Goal: Task Accomplishment & Management: Manage account settings

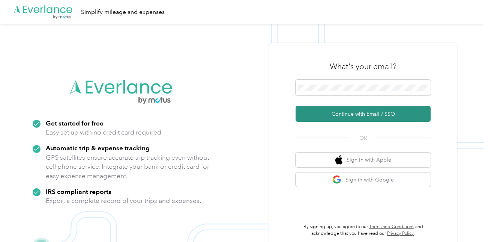
click at [359, 114] on button "Continue with Email / SSO" at bounding box center [363, 114] width 135 height 16
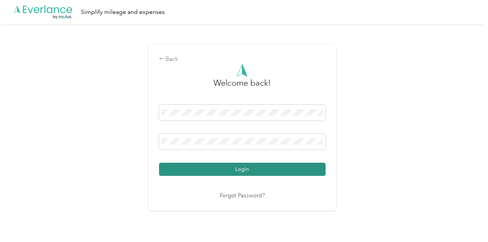
click at [243, 169] on button "Login" at bounding box center [242, 168] width 167 height 13
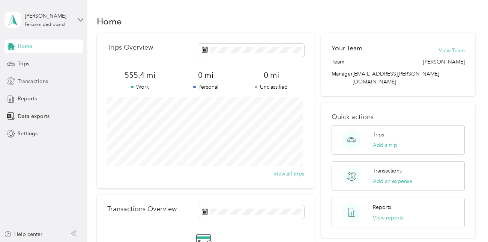
click at [20, 80] on span "Transactions" at bounding box center [33, 81] width 30 height 8
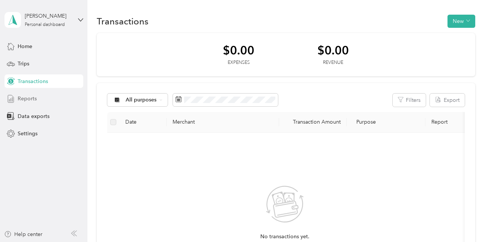
click at [27, 101] on span "Reports" at bounding box center [27, 99] width 19 height 8
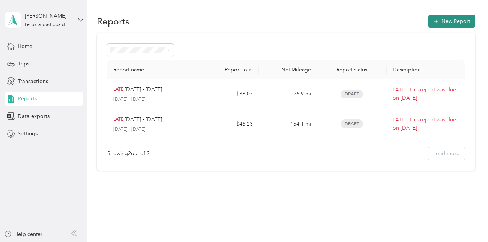
click at [457, 19] on button "New Report" at bounding box center [451, 21] width 47 height 13
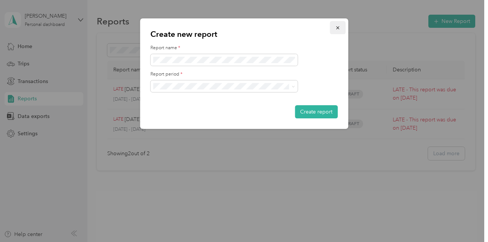
click at [338, 27] on icon "button" at bounding box center [337, 27] width 5 height 5
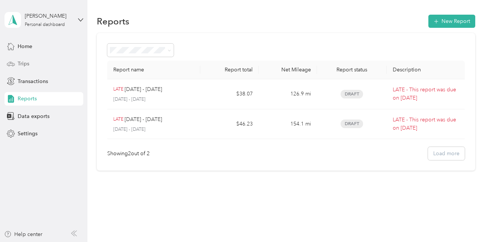
click at [23, 64] on span "Trips" at bounding box center [24, 64] width 12 height 8
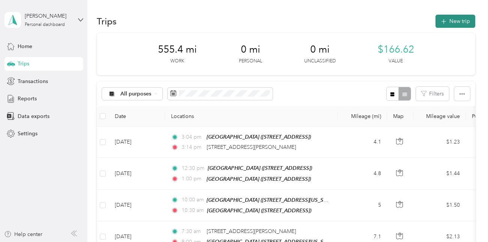
click at [458, 22] on button "New trip" at bounding box center [455, 21] width 40 height 13
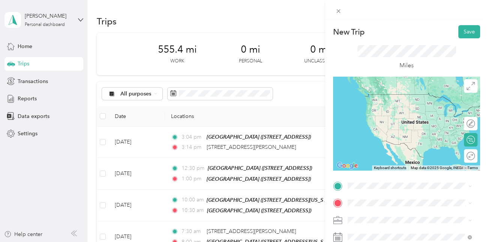
click at [387, 97] on span "[STREET_ADDRESS][PERSON_NAME][US_STATE]" at bounding box center [415, 93] width 107 height 13
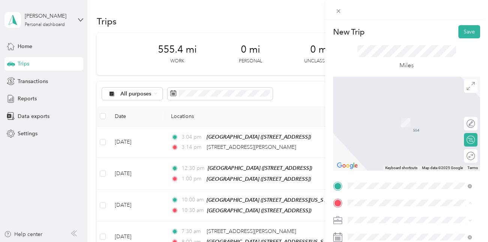
click at [156, 93] on div "New Trip Save This trip cannot be edited because it is either under review, app…" at bounding box center [244, 121] width 488 height 242
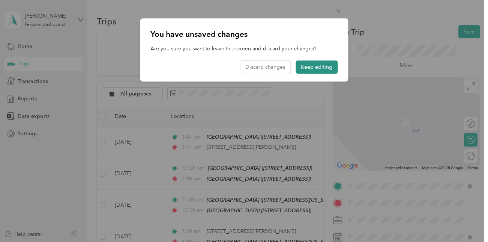
click at [311, 67] on button "Keep editing" at bounding box center [317, 66] width 42 height 13
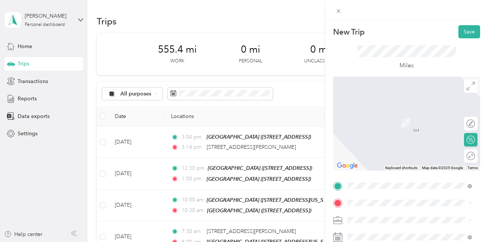
click at [387, 125] on span "[STREET_ADDRESS][US_STATE]" at bounding box center [399, 122] width 75 height 6
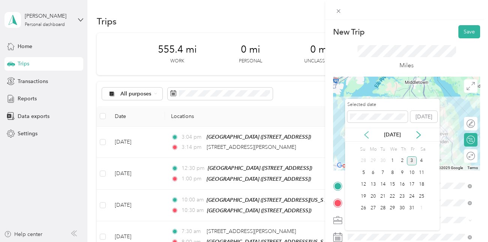
click at [367, 133] on icon at bounding box center [367, 135] width 8 height 8
click at [365, 134] on icon at bounding box center [367, 134] width 4 height 7
click at [382, 183] on div "12" at bounding box center [383, 184] width 10 height 9
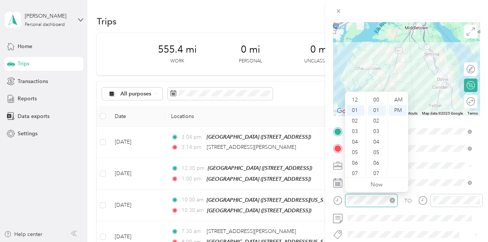
scroll to position [11, 0]
click at [354, 163] on div "07" at bounding box center [356, 163] width 18 height 11
click at [398, 97] on div "AM" at bounding box center [398, 100] width 18 height 11
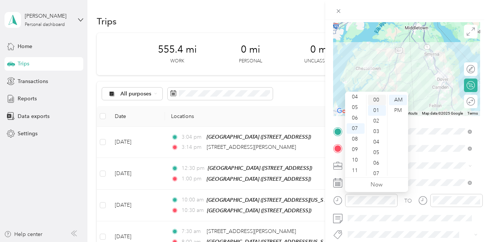
click at [378, 97] on div "00" at bounding box center [377, 100] width 18 height 11
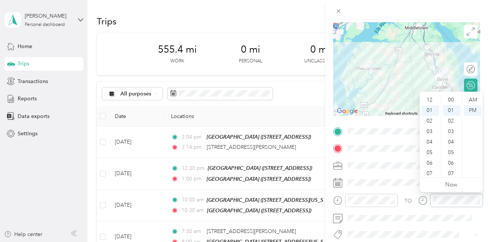
scroll to position [11, 0]
click at [429, 163] on div "07" at bounding box center [430, 163] width 18 height 11
click at [428, 140] on div "08" at bounding box center [430, 139] width 18 height 11
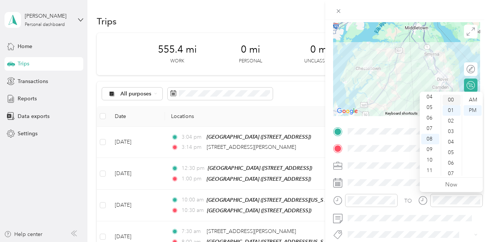
click at [450, 97] on div "00" at bounding box center [452, 100] width 18 height 11
click at [475, 98] on div "AM" at bounding box center [473, 100] width 18 height 11
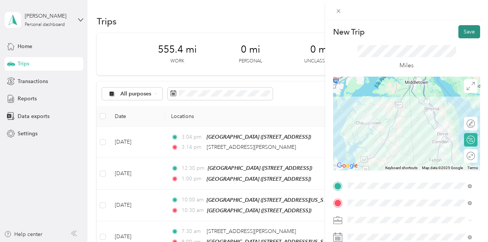
click at [467, 32] on button "Save" at bounding box center [469, 31] width 22 height 13
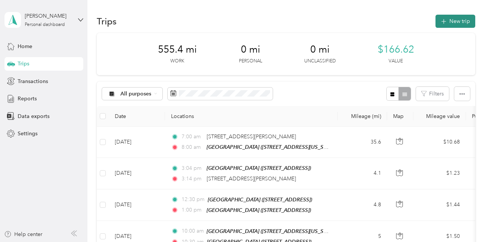
click at [459, 20] on button "New trip" at bounding box center [455, 21] width 40 height 13
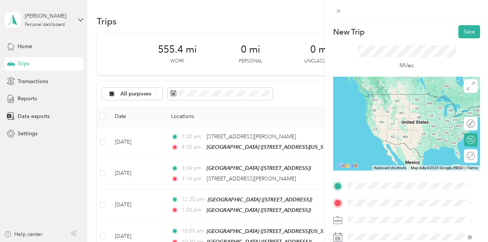
click at [390, 101] on div "TEAM Redners Warehouse Market [STREET_ADDRESS][US_STATE]" at bounding box center [409, 100] width 94 height 18
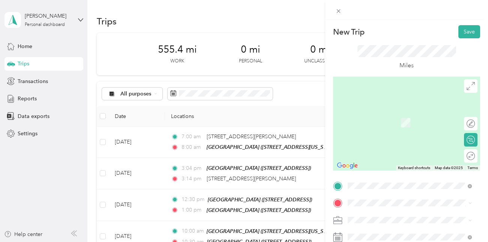
click at [418, 118] on div "TEAM Redners Warehouse Market [STREET_ADDRESS][PERSON_NAME]" at bounding box center [409, 119] width 94 height 18
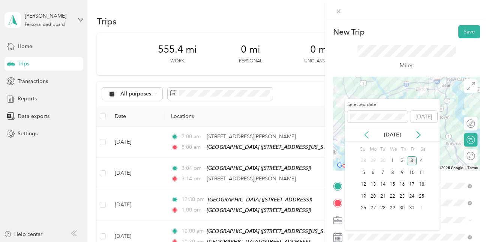
click at [367, 135] on icon at bounding box center [367, 135] width 8 height 8
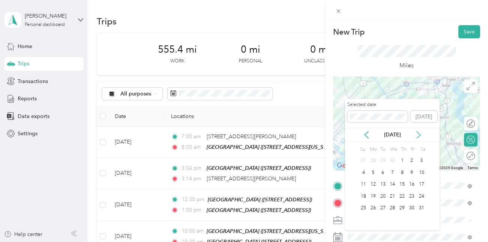
click at [419, 135] on icon at bounding box center [419, 134] width 4 height 7
click at [366, 135] on icon at bounding box center [367, 134] width 4 height 7
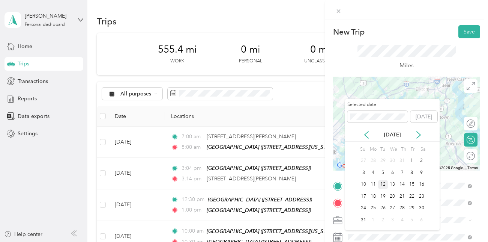
click at [384, 184] on div "12" at bounding box center [383, 184] width 10 height 9
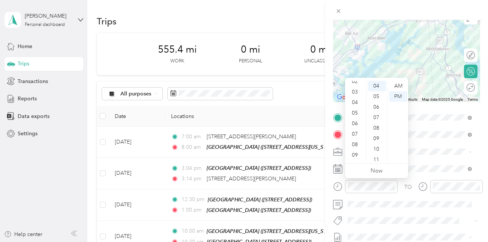
scroll to position [41, 0]
click at [357, 150] on div "10" at bounding box center [356, 150] width 18 height 11
click at [375, 85] on div "00" at bounding box center [377, 86] width 18 height 11
click at [399, 84] on div "AM" at bounding box center [398, 86] width 18 height 11
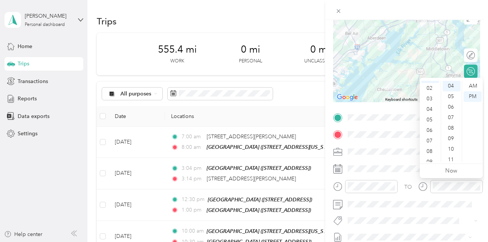
scroll to position [26, 0]
click at [441, 159] on ul "00 01 02 03 04 05 06 07 08 09 10 11 12 13 14 15 16 17 18 19 20 21 22 23 24 25 2…" at bounding box center [451, 121] width 21 height 81
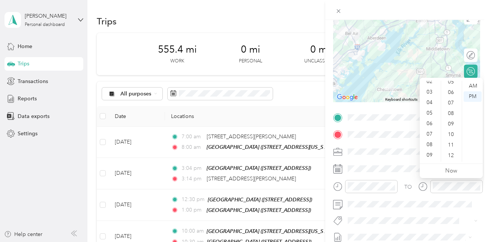
scroll to position [41, 0]
click at [432, 160] on div "11" at bounding box center [430, 161] width 18 height 11
click at [462, 85] on ul "AM PM" at bounding box center [472, 121] width 21 height 81
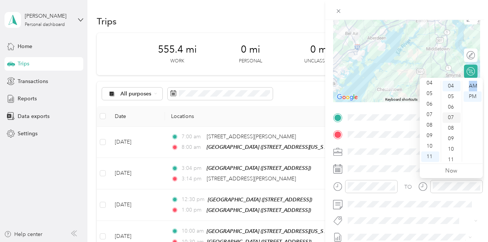
click at [455, 122] on div "07" at bounding box center [452, 117] width 18 height 11
click at [453, 86] on div "00" at bounding box center [452, 86] width 18 height 11
click at [473, 85] on div "AM" at bounding box center [473, 86] width 18 height 11
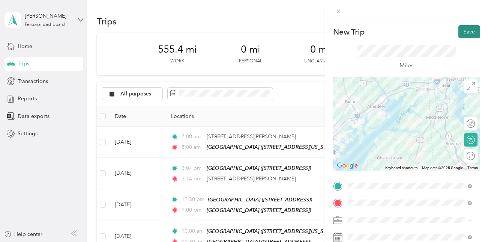
click at [465, 31] on button "Save" at bounding box center [469, 31] width 22 height 13
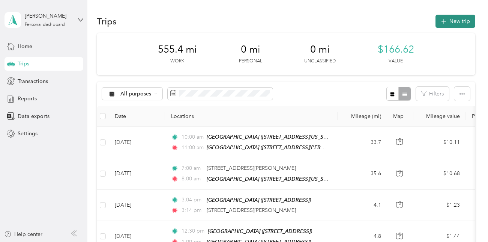
click at [457, 21] on button "New trip" at bounding box center [455, 21] width 40 height 13
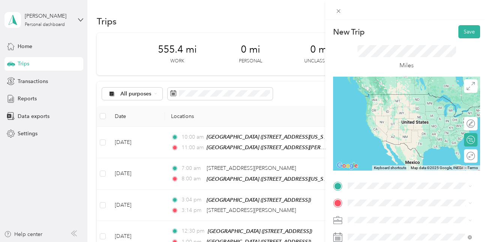
click at [397, 105] on span "[STREET_ADDRESS][PERSON_NAME]" at bounding box center [406, 107] width 89 height 6
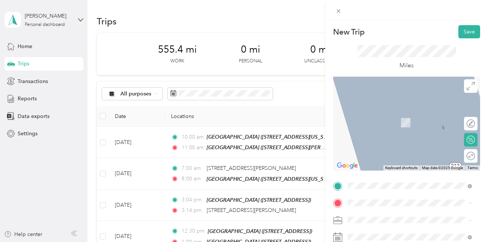
click at [402, 151] on span "[STREET_ADDRESS]" at bounding box center [386, 153] width 48 height 6
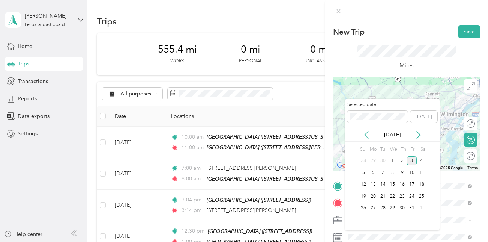
click at [369, 134] on icon at bounding box center [367, 135] width 8 height 8
click at [371, 134] on div "[DATE]" at bounding box center [392, 135] width 95 height 8
click at [368, 134] on icon at bounding box center [367, 135] width 8 height 8
click at [384, 183] on div "12" at bounding box center [383, 184] width 10 height 9
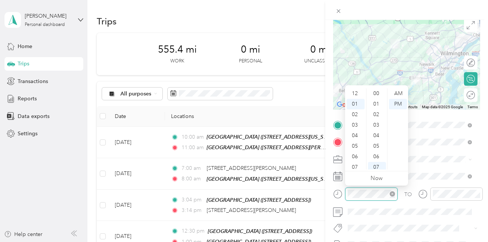
scroll to position [11, 0]
click at [356, 92] on div "01" at bounding box center [356, 93] width 18 height 11
click at [377, 93] on div "00" at bounding box center [377, 93] width 18 height 11
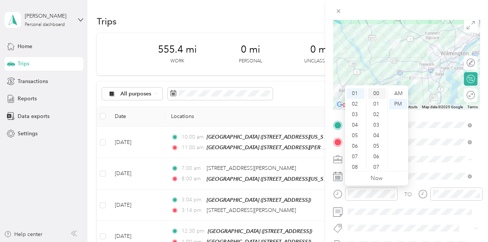
click at [377, 93] on div "00" at bounding box center [377, 93] width 18 height 11
click at [400, 105] on div "PM" at bounding box center [398, 104] width 18 height 11
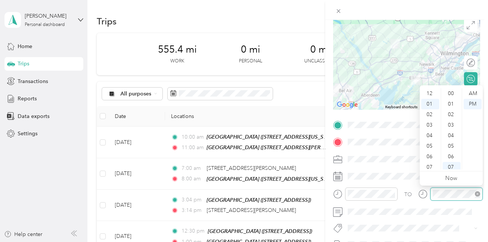
scroll to position [11, 0]
click at [428, 92] on div "01" at bounding box center [430, 93] width 18 height 11
click at [462, 92] on ul "AM PM" at bounding box center [472, 128] width 21 height 81
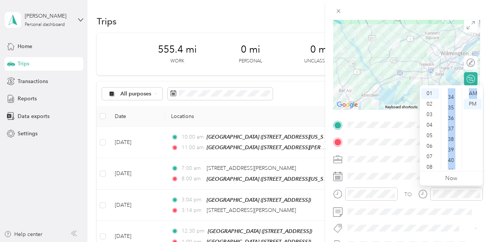
click at [461, 92] on div "12 01 02 03 04 05 06 07 08 09 10 11 00 01 02 03 04 05 06 07 08 09 10 11 12 13 1…" at bounding box center [451, 129] width 63 height 84
click at [451, 103] on div "30" at bounding box center [452, 104] width 18 height 11
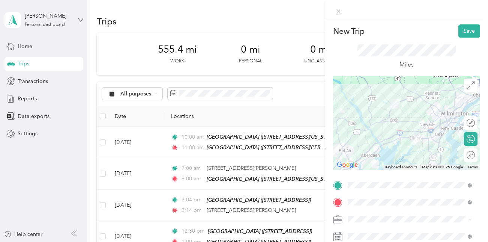
scroll to position [0, 0]
click at [463, 33] on button "Save" at bounding box center [469, 31] width 22 height 13
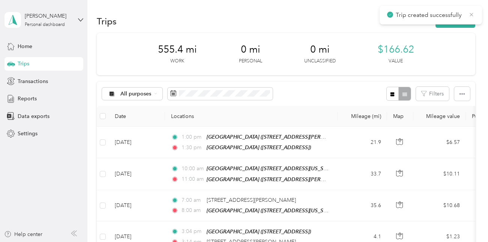
click at [472, 14] on icon at bounding box center [472, 14] width 6 height 7
click at [452, 19] on button "New trip" at bounding box center [455, 21] width 40 height 13
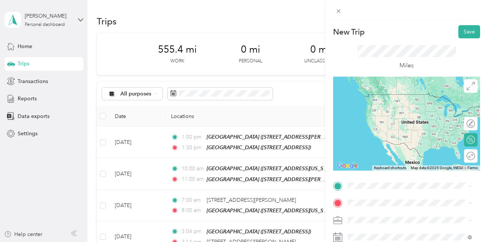
click at [395, 135] on span "[STREET_ADDRESS]" at bounding box center [386, 132] width 48 height 6
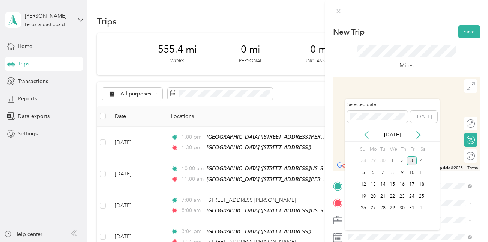
click at [367, 134] on icon at bounding box center [367, 135] width 8 height 8
click at [383, 183] on div "12" at bounding box center [383, 184] width 10 height 9
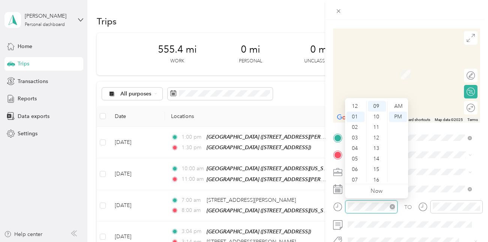
scroll to position [11, 0]
click at [355, 125] on div "03" at bounding box center [356, 127] width 18 height 11
click at [377, 115] on div "30" at bounding box center [377, 117] width 18 height 11
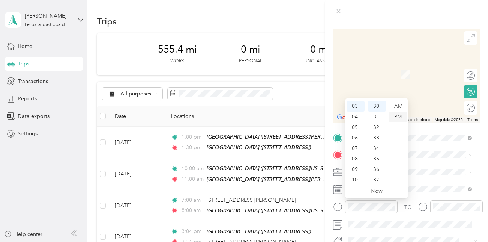
click at [398, 115] on div "PM" at bounding box center [398, 116] width 18 height 11
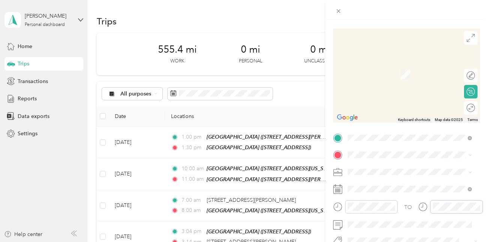
scroll to position [95, 0]
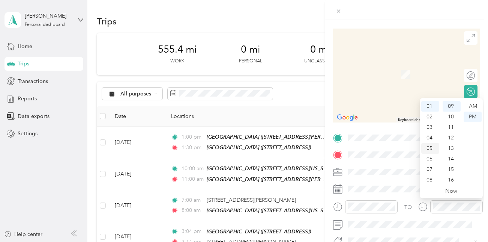
click at [430, 147] on div "05" at bounding box center [430, 148] width 18 height 11
click at [452, 104] on div "00" at bounding box center [452, 106] width 18 height 11
click at [475, 116] on div "PM" at bounding box center [473, 116] width 18 height 11
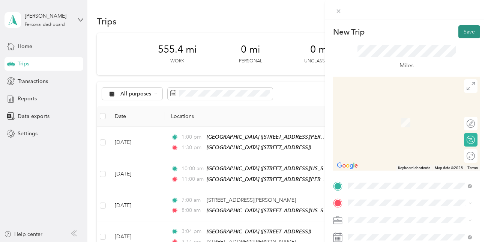
click at [464, 31] on button "Save" at bounding box center [469, 31] width 22 height 13
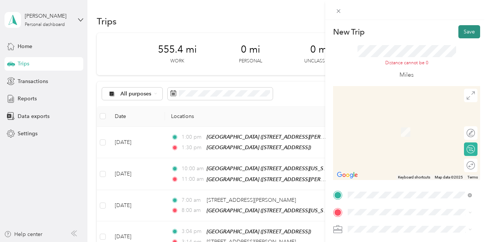
click at [462, 32] on button "Save" at bounding box center [469, 31] width 22 height 13
click at [466, 30] on button "Save" at bounding box center [469, 31] width 22 height 13
drag, startPoint x: 365, startPoint y: 203, endPoint x: 396, endPoint y: 153, distance: 58.5
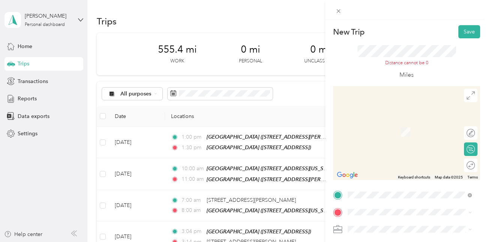
click at [382, 123] on span "[STREET_ADDRESS][PERSON_NAME][US_STATE]" at bounding box center [415, 121] width 107 height 13
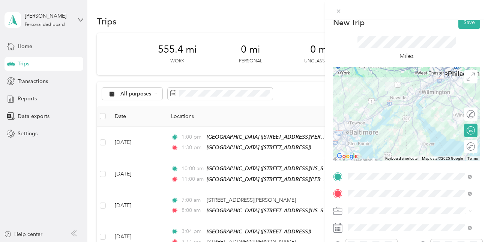
scroll to position [9, 0]
click at [465, 23] on button "Save" at bounding box center [469, 22] width 22 height 13
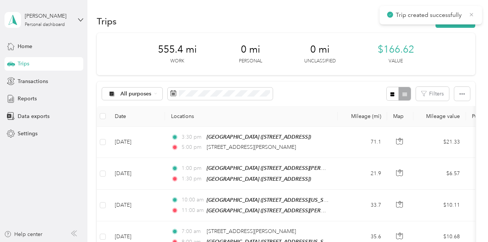
click at [473, 14] on icon at bounding box center [472, 14] width 6 height 7
click at [452, 19] on button "New trip" at bounding box center [455, 21] width 40 height 13
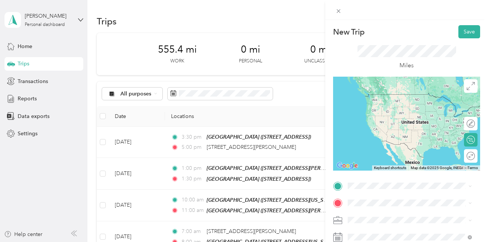
click at [368, 96] on span "[STREET_ADDRESS][PERSON_NAME][US_STATE]" at bounding box center [415, 93] width 107 height 13
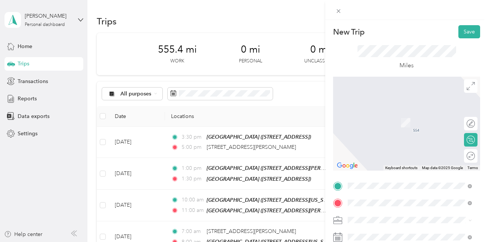
click at [397, 187] on div "TEAM Redners Warehouse Market 24120 [PERSON_NAME], 199581928, Lewes, [GEOGRAPHI…" at bounding box center [415, 200] width 107 height 26
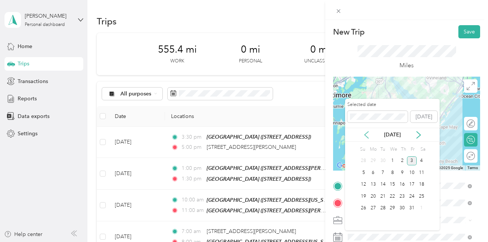
click at [366, 133] on icon at bounding box center [367, 134] width 4 height 7
click at [394, 182] on div "13" at bounding box center [393, 184] width 10 height 9
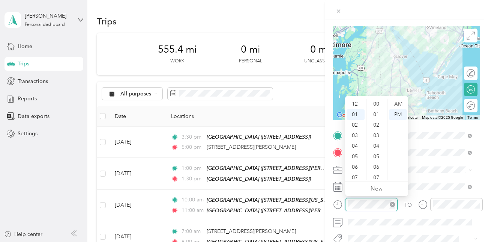
scroll to position [11, 0]
click at [353, 166] on div "07" at bounding box center [356, 167] width 18 height 11
click at [378, 103] on div "00" at bounding box center [377, 104] width 18 height 11
click at [396, 104] on div "AM" at bounding box center [398, 104] width 18 height 11
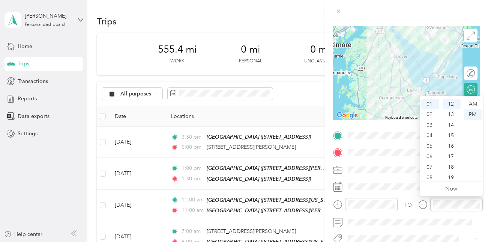
scroll to position [126, 0]
click at [431, 178] on div "08" at bounding box center [430, 177] width 18 height 11
click at [454, 102] on div "00" at bounding box center [452, 104] width 18 height 11
click at [475, 104] on div "AM" at bounding box center [473, 104] width 18 height 11
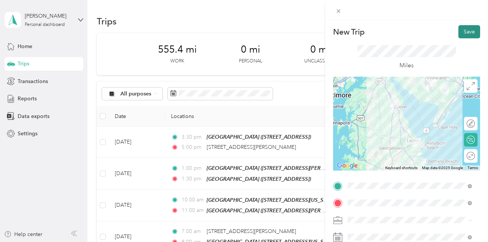
click at [459, 32] on button "Save" at bounding box center [469, 31] width 22 height 13
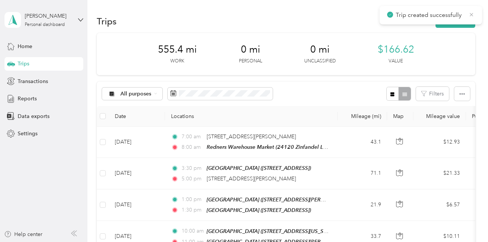
click at [472, 13] on icon at bounding box center [472, 14] width 6 height 7
click at [451, 21] on button "New trip" at bounding box center [455, 21] width 40 height 13
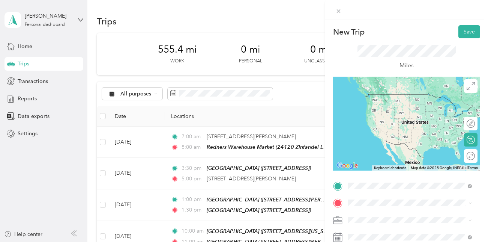
click at [394, 181] on span "24120 [PERSON_NAME], 199581928, Lewes, DE, [GEOGRAPHIC_DATA]" at bounding box center [415, 188] width 107 height 14
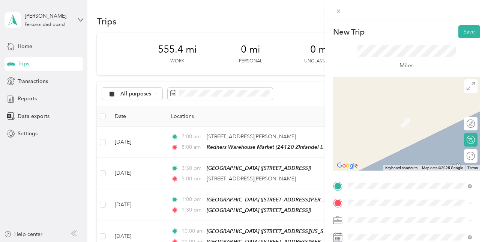
click at [385, 151] on span "[STREET_ADDRESS]" at bounding box center [386, 148] width 48 height 6
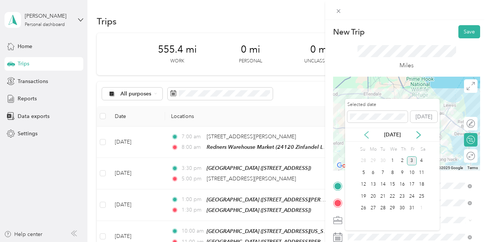
click at [368, 133] on icon at bounding box center [367, 135] width 8 height 8
click at [392, 185] on div "13" at bounding box center [393, 184] width 10 height 9
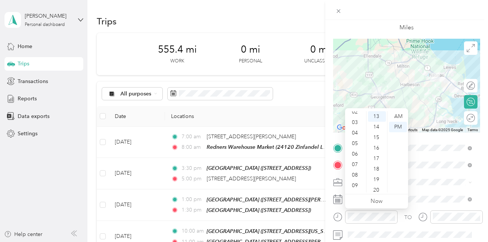
scroll to position [41, 0]
click at [357, 179] on div "10" at bounding box center [356, 181] width 18 height 11
click at [387, 113] on ul "AM PM" at bounding box center [397, 151] width 21 height 81
click at [386, 116] on div "12 01 02 03 04 05 06 07 08 09 10 11 00 01 02 03 04 05 06 07 08 09 10 11 12 13 1…" at bounding box center [376, 152] width 63 height 84
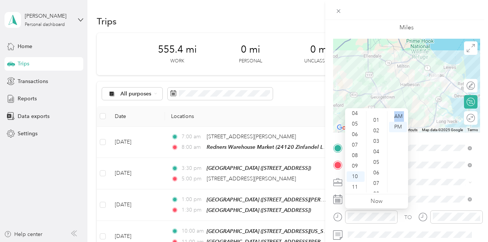
scroll to position [0, 0]
click at [377, 115] on div "00" at bounding box center [377, 116] width 18 height 11
click at [400, 116] on div "AM" at bounding box center [398, 116] width 18 height 11
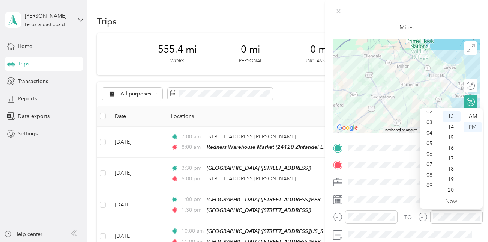
scroll to position [41, 0]
click at [432, 180] on div "10" at bounding box center [430, 181] width 18 height 11
click at [452, 159] on div "30" at bounding box center [452, 160] width 18 height 11
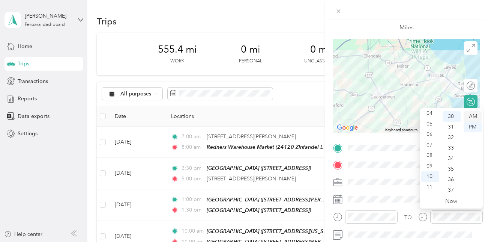
click at [475, 114] on div "AM" at bounding box center [473, 116] width 18 height 11
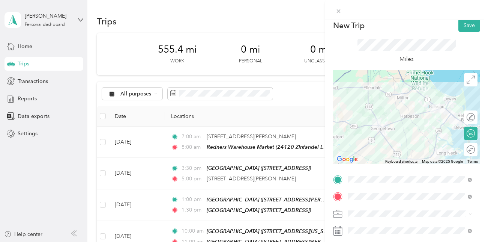
scroll to position [0, 0]
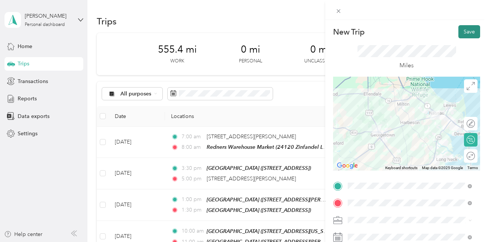
click at [463, 31] on button "Save" at bounding box center [469, 31] width 22 height 13
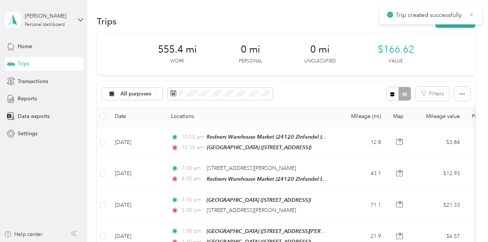
click at [472, 14] on icon at bounding box center [471, 14] width 3 height 3
click at [459, 21] on button "New trip" at bounding box center [455, 21] width 40 height 13
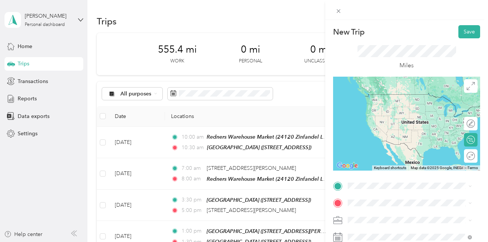
click at [392, 136] on span "[STREET_ADDRESS]" at bounding box center [386, 132] width 48 height 6
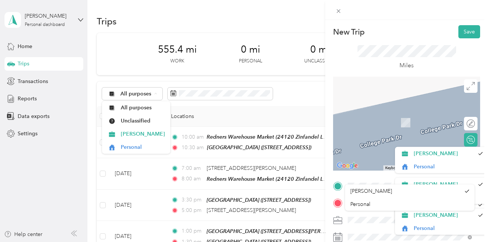
scroll to position [15, 0]
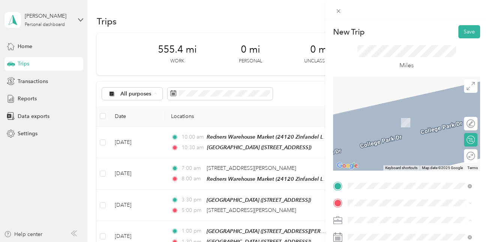
click at [473, 191] on li "[PERSON_NAME]" at bounding box center [409, 192] width 129 height 13
click at [473, 191] on li "[PERSON_NAME]" at bounding box center [409, 188] width 129 height 13
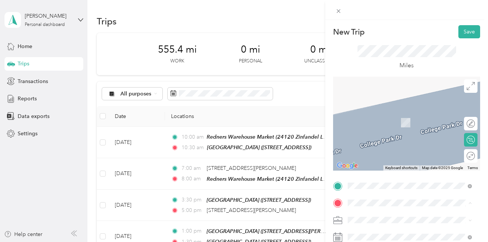
click at [475, 192] on form "New Trip Save This trip cannot be edited because it is either under review, app…" at bounding box center [406, 193] width 163 height 336
click at [398, 121] on div "TEAM Redners Warehouse Market [GEOGRAPHIC_DATA], [GEOGRAPHIC_DATA]" at bounding box center [415, 132] width 107 height 42
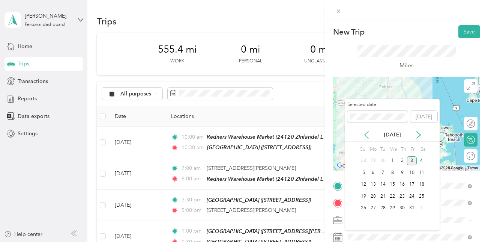
click at [367, 134] on icon at bounding box center [367, 135] width 8 height 8
click at [417, 134] on icon at bounding box center [419, 135] width 8 height 8
click at [395, 183] on div "13" at bounding box center [393, 184] width 10 height 9
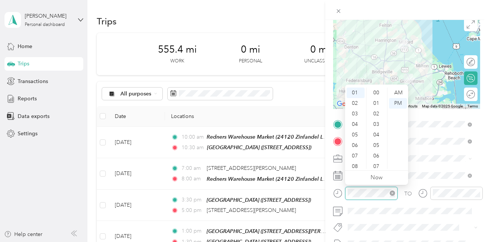
scroll to position [158, 0]
click at [366, 85] on div "12 01 02 03 04 05 06 07 08 09 10 11 00 01 02 03 04 05 06 07 08 09 10 11 12 13 1…" at bounding box center [376, 127] width 63 height 86
click at [355, 91] on div "12" at bounding box center [356, 92] width 18 height 11
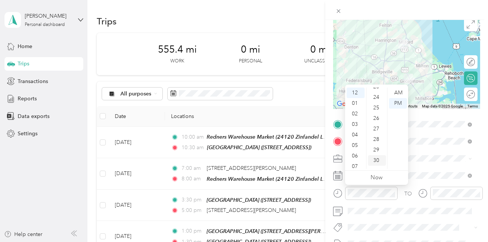
click at [379, 159] on div "30" at bounding box center [377, 160] width 18 height 11
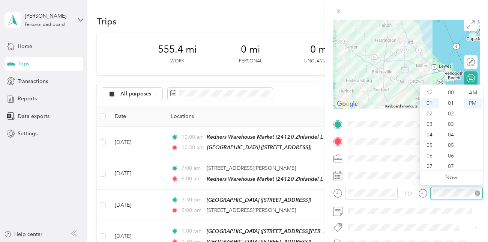
scroll to position [158, 0]
click at [429, 91] on div "01" at bounding box center [430, 92] width 18 height 11
click at [451, 91] on div "00" at bounding box center [452, 92] width 18 height 11
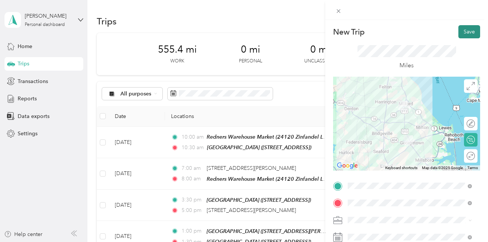
click at [464, 30] on button "Save" at bounding box center [469, 31] width 22 height 13
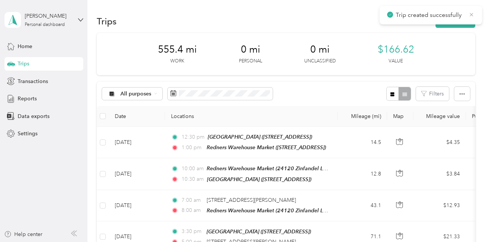
click at [470, 14] on icon at bounding box center [472, 14] width 6 height 7
click at [458, 22] on button "New trip" at bounding box center [455, 21] width 40 height 13
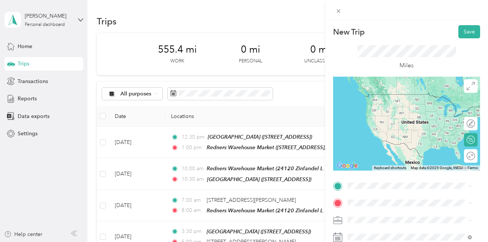
click at [375, 106] on span "28253 Lexus Dr, 199632251, [GEOGRAPHIC_DATA], [GEOGRAPHIC_DATA], [GEOGRAPHIC_DA…" at bounding box center [396, 116] width 69 height 30
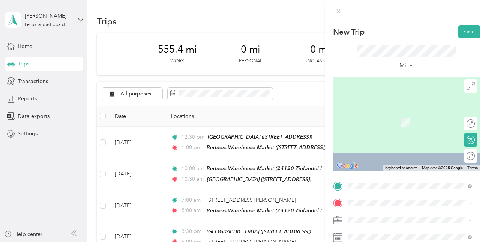
click at [383, 113] on span "[STREET_ADDRESS][PERSON_NAME][US_STATE]" at bounding box center [415, 110] width 107 height 13
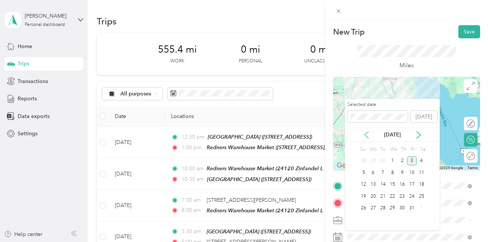
click at [367, 136] on icon at bounding box center [367, 135] width 8 height 8
click at [393, 184] on div "13" at bounding box center [393, 184] width 10 height 9
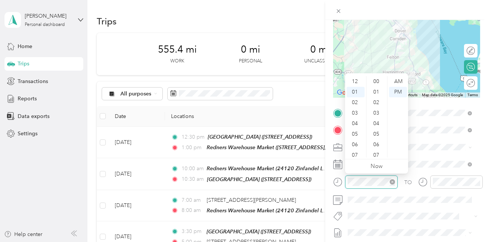
scroll to position [11, 0]
click at [355, 101] on div "03" at bounding box center [356, 102] width 18 height 11
click at [375, 81] on div "00" at bounding box center [377, 81] width 18 height 11
click at [399, 93] on div "PM" at bounding box center [398, 92] width 18 height 11
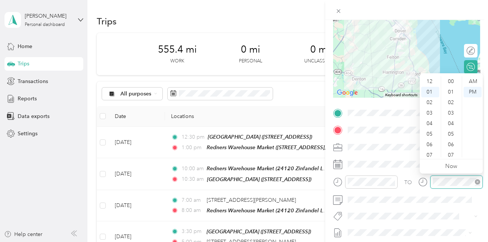
scroll to position [189, 0]
click at [432, 102] on div "03" at bounding box center [430, 102] width 18 height 11
click at [452, 132] on div "30" at bounding box center [452, 132] width 18 height 11
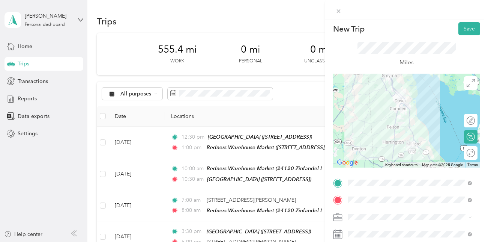
scroll to position [0, 0]
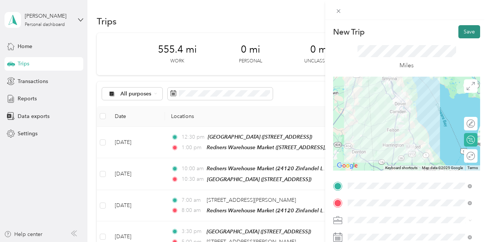
click at [466, 32] on button "Save" at bounding box center [469, 31] width 22 height 13
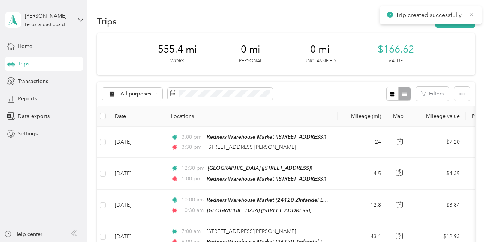
click at [470, 15] on icon at bounding box center [472, 14] width 6 height 7
click at [448, 17] on button "New trip" at bounding box center [455, 21] width 40 height 13
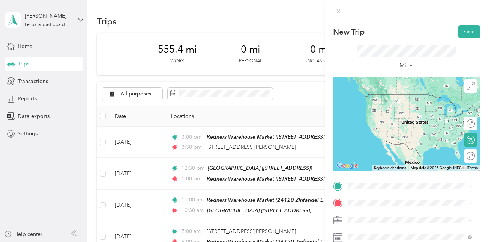
click at [378, 94] on span "[STREET_ADDRESS][PERSON_NAME][US_STATE]" at bounding box center [415, 93] width 107 height 13
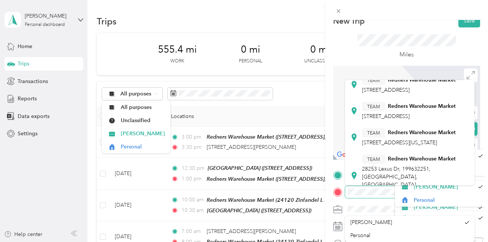
scroll to position [55, 0]
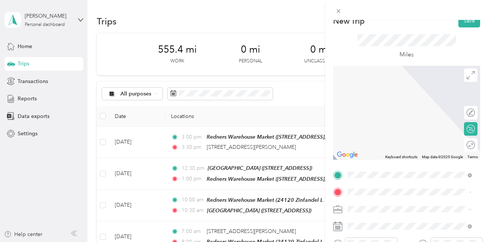
click at [401, 138] on div "TEAM [GEOGRAPHIC_DATA] [STREET_ADDRESS][US_STATE]" at bounding box center [409, 128] width 94 height 18
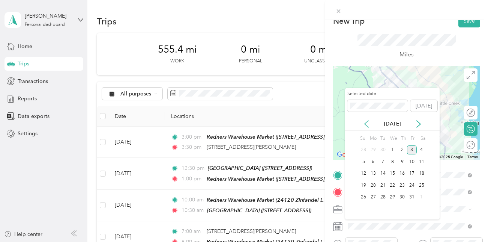
click at [366, 125] on icon at bounding box center [367, 124] width 8 height 8
click at [365, 124] on icon at bounding box center [367, 123] width 4 height 7
click at [403, 172] on div "14" at bounding box center [402, 173] width 10 height 9
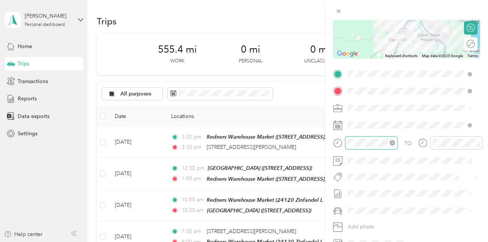
scroll to position [210, 0]
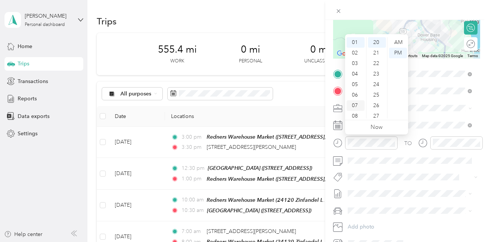
click at [355, 102] on div "07" at bounding box center [356, 105] width 18 height 11
click at [399, 40] on div "AM" at bounding box center [398, 42] width 18 height 11
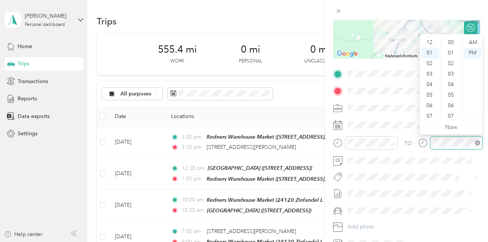
scroll to position [210, 0]
click at [432, 116] on div "08" at bounding box center [430, 116] width 18 height 11
click at [462, 40] on ul "AM PM" at bounding box center [472, 77] width 21 height 81
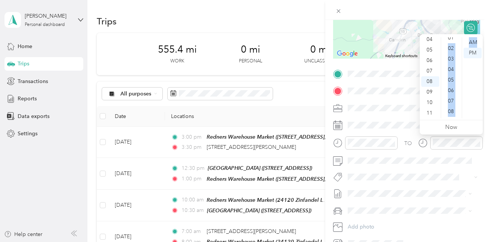
drag, startPoint x: 462, startPoint y: 40, endPoint x: 459, endPoint y: 36, distance: 4.8
click at [459, 36] on div "12 01 02 03 04 05 06 07 08 09 10 11 00 01 02 03 04 05 06 07 08 09 10 11 12 13 1…" at bounding box center [451, 78] width 63 height 84
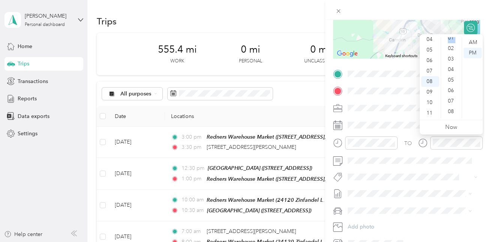
click at [459, 36] on div "12 01 02 03 04 05 06 07 08 09 10 11 00 01 02 03 04 05 06 07 08 09 10 11 12 13 1…" at bounding box center [451, 78] width 63 height 84
click at [452, 42] on div "00" at bounding box center [452, 42] width 18 height 11
click at [473, 42] on div "AM" at bounding box center [473, 42] width 18 height 11
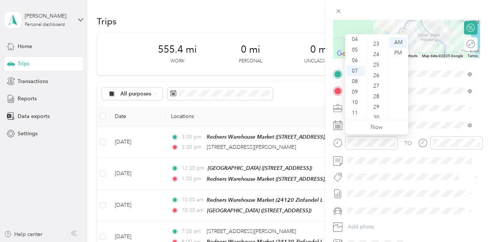
scroll to position [255, 0]
click at [378, 102] on div "30" at bounding box center [377, 102] width 18 height 11
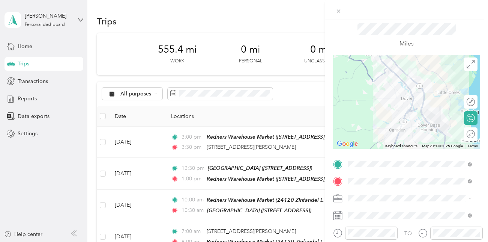
scroll to position [7, 0]
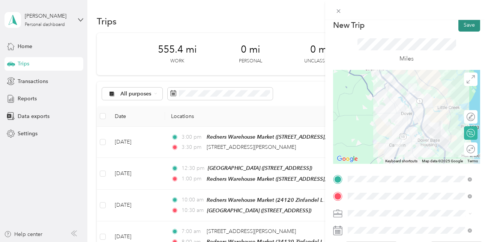
click at [467, 22] on button "Save" at bounding box center [469, 24] width 22 height 13
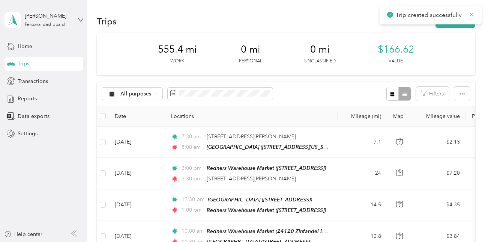
click at [474, 14] on icon at bounding box center [472, 14] width 6 height 7
click at [38, 23] on div "Personal dashboard" at bounding box center [45, 25] width 40 height 5
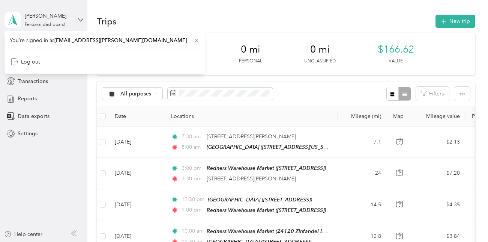
click at [194, 41] on icon at bounding box center [197, 41] width 6 height 6
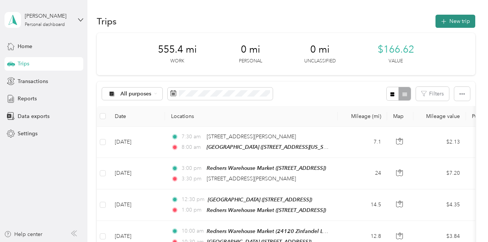
click at [450, 21] on button "New trip" at bounding box center [455, 21] width 40 height 13
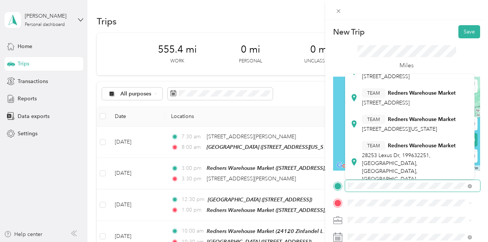
scroll to position [58, 0]
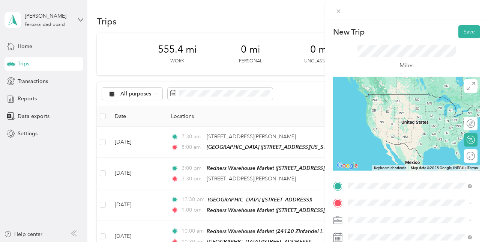
click at [393, 132] on span "[STREET_ADDRESS][US_STATE]" at bounding box center [399, 128] width 75 height 6
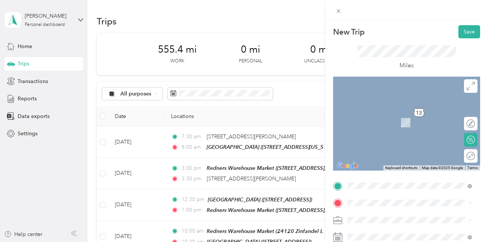
click at [395, 153] on div "TEAM [GEOGRAPHIC_DATA] [STREET_ADDRESS]" at bounding box center [409, 144] width 94 height 18
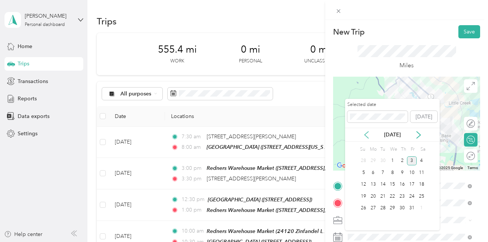
click at [368, 135] on icon at bounding box center [367, 135] width 8 height 8
click at [403, 183] on div "14" at bounding box center [402, 184] width 10 height 9
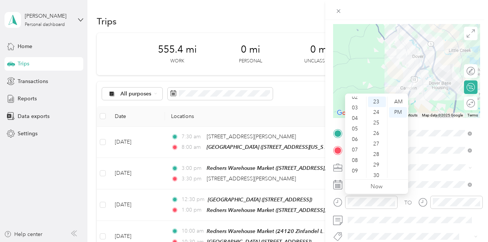
scroll to position [41, 0]
click at [357, 165] on div "10" at bounding box center [356, 166] width 18 height 11
click at [379, 99] on div "00" at bounding box center [377, 101] width 18 height 11
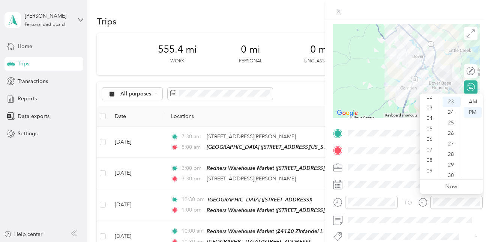
scroll to position [41, 0]
click at [431, 163] on div "10" at bounding box center [430, 166] width 18 height 11
click at [454, 175] on div "30" at bounding box center [452, 175] width 18 height 11
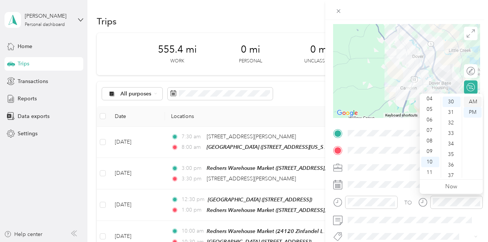
click at [475, 99] on div "AM" at bounding box center [473, 101] width 18 height 11
click at [474, 101] on div "AM" at bounding box center [473, 101] width 18 height 11
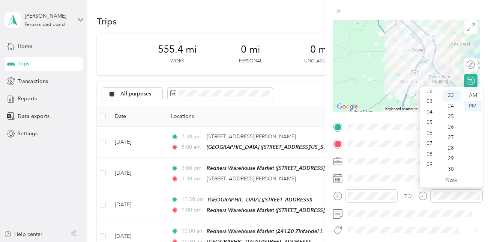
scroll to position [41, 0]
click at [431, 158] on div "10" at bounding box center [430, 160] width 18 height 11
click at [451, 167] on div "30" at bounding box center [452, 169] width 18 height 11
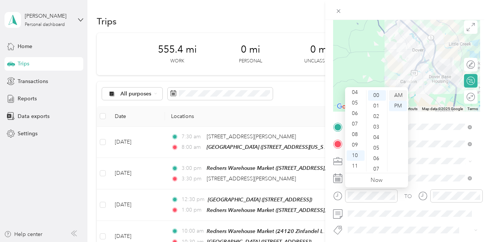
click at [399, 95] on div "AM" at bounding box center [398, 95] width 18 height 11
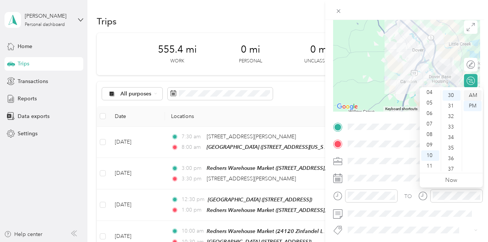
click at [474, 93] on div "AM" at bounding box center [473, 95] width 18 height 11
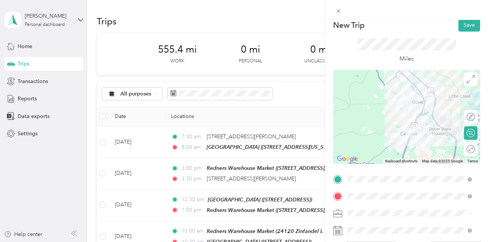
scroll to position [0, 0]
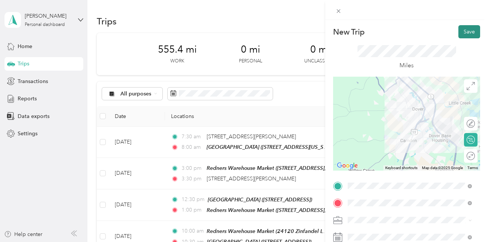
click at [466, 28] on button "Save" at bounding box center [469, 31] width 22 height 13
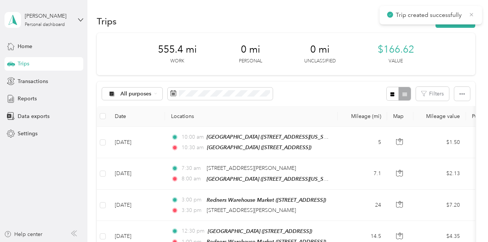
click at [474, 16] on icon at bounding box center [472, 14] width 6 height 7
click at [458, 18] on button "New trip" at bounding box center [455, 21] width 40 height 13
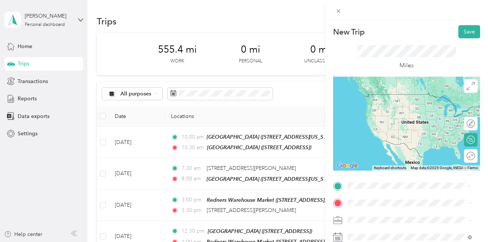
click at [406, 137] on span "[STREET_ADDRESS]" at bounding box center [386, 134] width 48 height 6
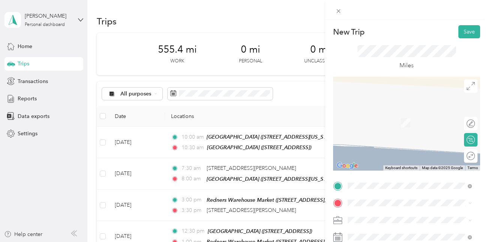
click at [395, 241] on div "New Trip Save This trip cannot be edited because it is either under review, app…" at bounding box center [242, 242] width 484 height 0
click at [389, 180] on div "TEAM Redners Warehouse Market [STREET_ADDRESS]" at bounding box center [409, 170] width 94 height 18
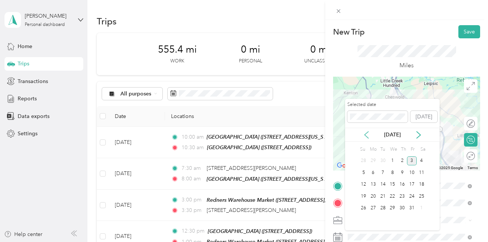
click at [365, 134] on icon at bounding box center [367, 134] width 4 height 7
click at [403, 185] on div "14" at bounding box center [402, 184] width 10 height 9
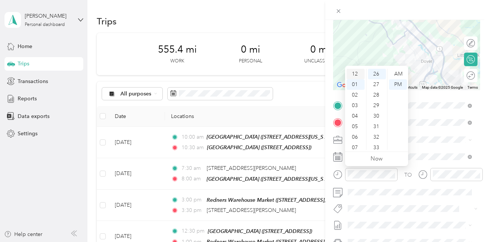
click at [357, 73] on div "12" at bounding box center [356, 74] width 18 height 11
click at [379, 115] on div "30" at bounding box center [377, 116] width 18 height 11
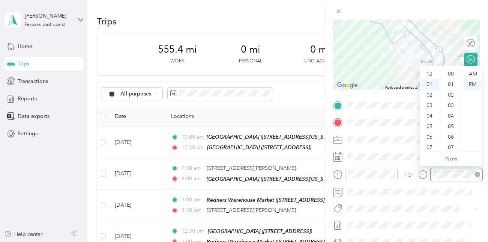
scroll to position [273, 0]
click at [430, 73] on div "01" at bounding box center [430, 74] width 18 height 11
click at [462, 69] on ul "AM PM" at bounding box center [472, 109] width 21 height 81
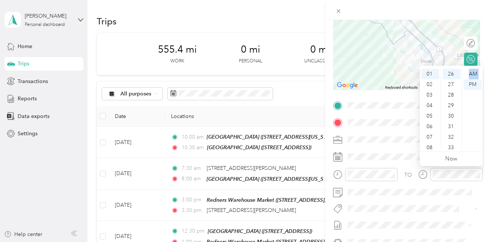
click at [462, 71] on ul "AM PM" at bounding box center [472, 109] width 21 height 81
click at [450, 74] on div "00" at bounding box center [452, 74] width 18 height 11
click at [475, 84] on div "PM" at bounding box center [473, 84] width 18 height 11
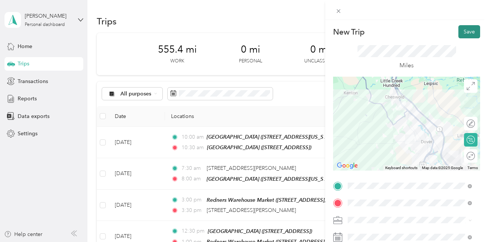
click at [462, 33] on button "Save" at bounding box center [469, 31] width 22 height 13
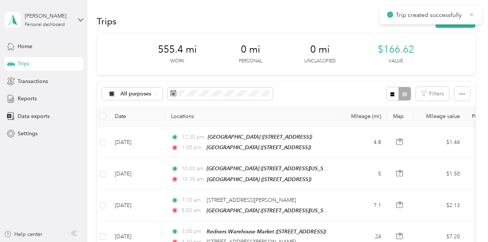
click at [471, 11] on icon at bounding box center [472, 14] width 6 height 7
click at [449, 20] on button "New trip" at bounding box center [455, 21] width 40 height 13
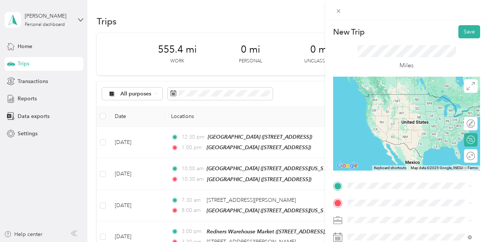
click at [410, 137] on span "[STREET_ADDRESS]" at bounding box center [386, 133] width 48 height 6
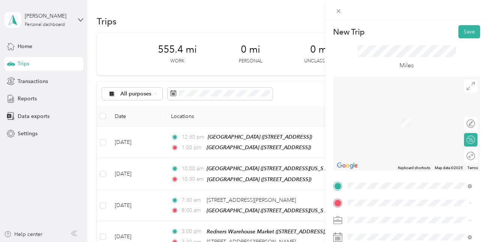
click at [378, 116] on span "[STREET_ADDRESS][PERSON_NAME][US_STATE]" at bounding box center [415, 113] width 107 height 13
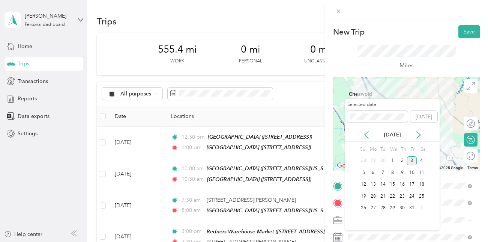
click at [368, 133] on icon at bounding box center [367, 135] width 8 height 8
click at [403, 182] on div "14" at bounding box center [402, 184] width 10 height 9
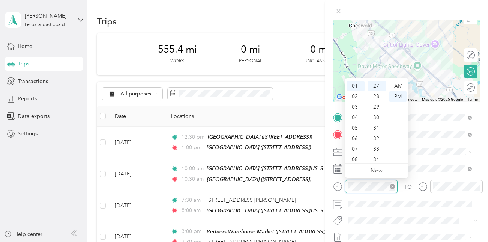
scroll to position [284, 0]
click at [358, 105] on div "03" at bounding box center [356, 107] width 18 height 11
click at [375, 84] on div "00" at bounding box center [377, 86] width 18 height 11
click at [399, 95] on div "PM" at bounding box center [398, 96] width 18 height 11
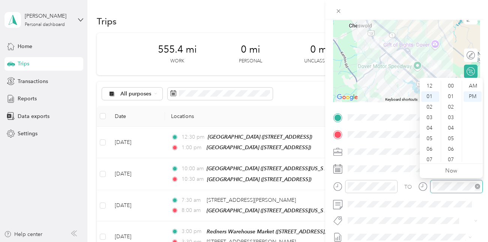
scroll to position [11, 0]
click at [430, 106] on div "03" at bounding box center [430, 107] width 18 height 11
click at [453, 105] on div "15" at bounding box center [452, 104] width 18 height 11
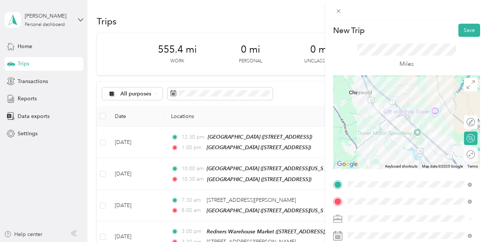
scroll to position [0, 0]
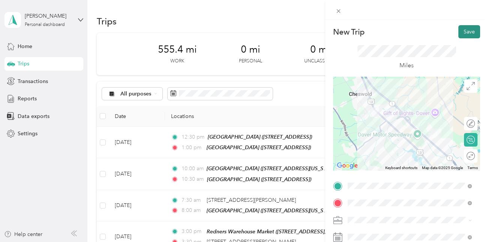
click at [463, 31] on button "Save" at bounding box center [469, 31] width 22 height 13
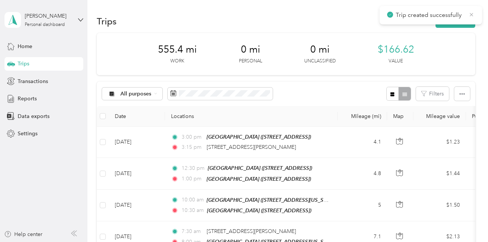
click at [472, 14] on icon at bounding box center [472, 14] width 6 height 7
click at [154, 94] on icon at bounding box center [155, 93] width 3 height 3
click at [127, 134] on li "[PERSON_NAME]" at bounding box center [136, 133] width 68 height 13
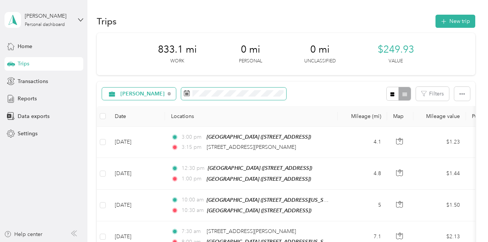
click at [187, 94] on rect at bounding box center [187, 93] width 1 height 1
click at [462, 91] on span "button" at bounding box center [461, 93] width 5 height 6
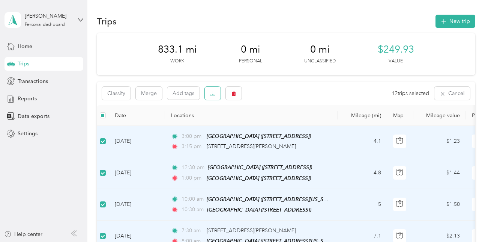
click at [212, 95] on icon "button" at bounding box center [212, 93] width 5 height 5
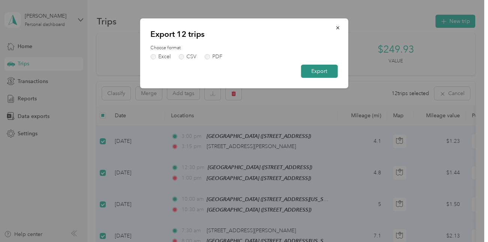
click at [323, 71] on button "Export" at bounding box center [319, 71] width 37 height 13
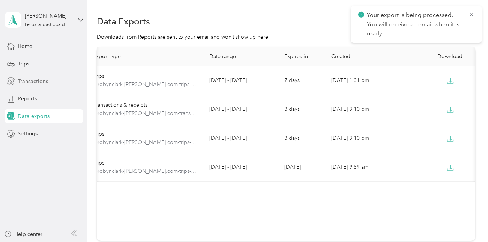
scroll to position [0, 30]
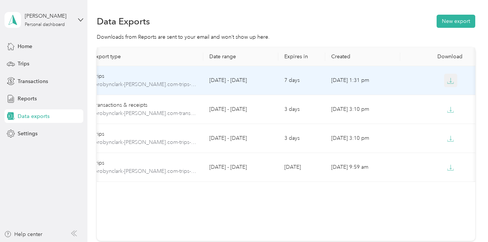
click at [450, 82] on icon "button" at bounding box center [451, 80] width 2 height 5
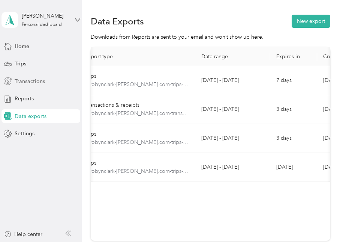
click at [26, 81] on span "Transactions" at bounding box center [30, 81] width 30 height 8
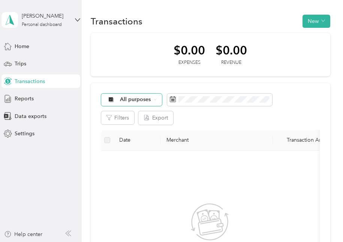
click at [111, 99] on icon at bounding box center [110, 99] width 5 height 5
click at [129, 140] on li "[PERSON_NAME]" at bounding box center [136, 135] width 68 height 13
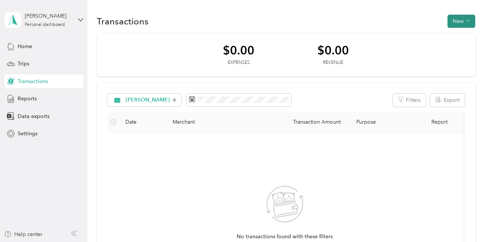
click at [458, 20] on button "New" at bounding box center [461, 21] width 28 height 13
click at [453, 34] on span "Expense" at bounding box center [457, 36] width 20 height 8
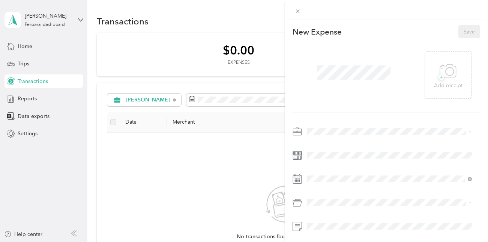
click at [29, 97] on div "This expense cannot be edited because it is either under review, approved, or p…" at bounding box center [244, 121] width 488 height 242
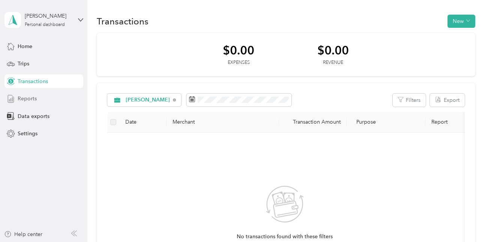
click at [29, 97] on span "Reports" at bounding box center [27, 99] width 19 height 8
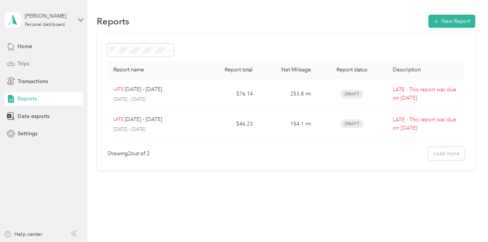
click at [21, 64] on span "Trips" at bounding box center [24, 64] width 12 height 8
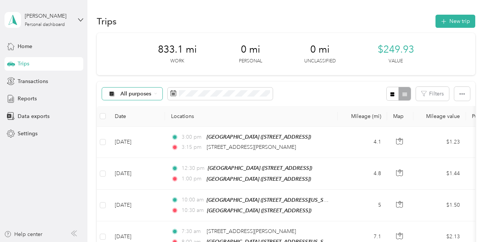
click at [158, 94] on div "All purposes" at bounding box center [132, 93] width 61 height 13
click at [128, 135] on li "[PERSON_NAME]" at bounding box center [136, 129] width 68 height 13
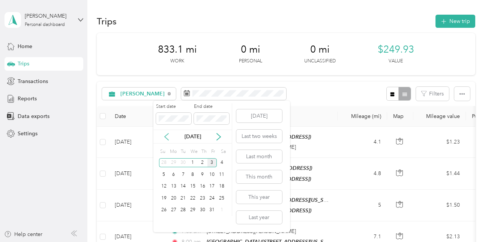
click at [167, 139] on icon at bounding box center [167, 137] width 8 height 8
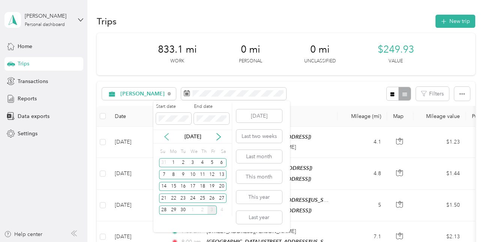
click at [167, 138] on icon at bounding box center [167, 137] width 8 height 8
click at [181, 197] on div "19" at bounding box center [183, 197] width 10 height 9
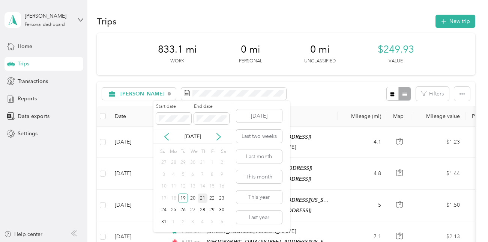
click at [201, 197] on div "21" at bounding box center [203, 197] width 10 height 9
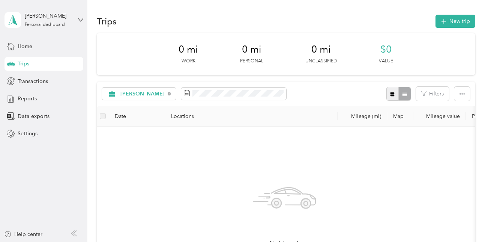
click at [390, 94] on icon "button" at bounding box center [392, 94] width 5 height 5
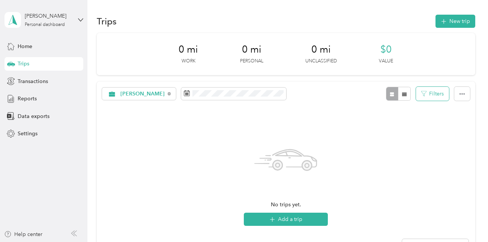
click at [423, 94] on icon "button" at bounding box center [423, 93] width 5 height 5
click at [456, 21] on button "New trip" at bounding box center [455, 21] width 40 height 13
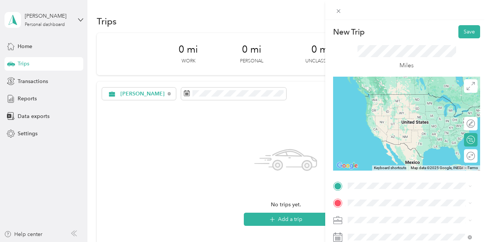
click at [364, 98] on span "[STREET_ADDRESS][PERSON_NAME][US_STATE]" at bounding box center [415, 93] width 107 height 13
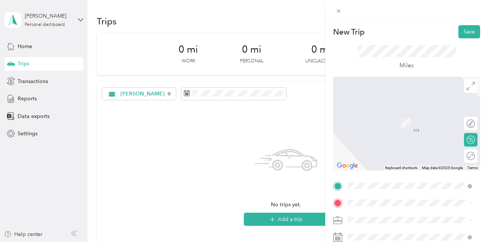
click at [376, 121] on div "TEAM Redners Warehouse Market [STREET_ADDRESS][US_STATE]" at bounding box center [409, 115] width 94 height 18
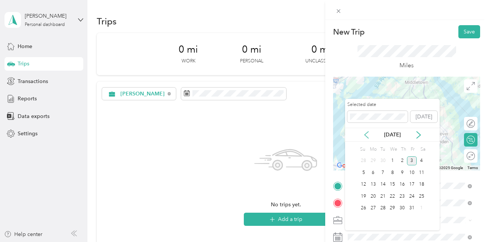
click at [366, 135] on icon at bounding box center [367, 135] width 8 height 8
click at [366, 134] on icon at bounding box center [367, 135] width 8 height 8
click at [382, 197] on div "19" at bounding box center [383, 195] width 10 height 9
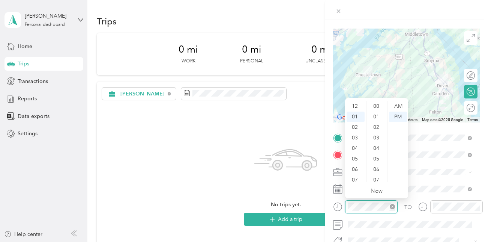
scroll to position [368, 0]
click at [357, 168] on div "07" at bounding box center [356, 169] width 18 height 11
click at [376, 106] on div "00" at bounding box center [377, 106] width 18 height 11
click at [398, 104] on div "AM" at bounding box center [398, 106] width 18 height 11
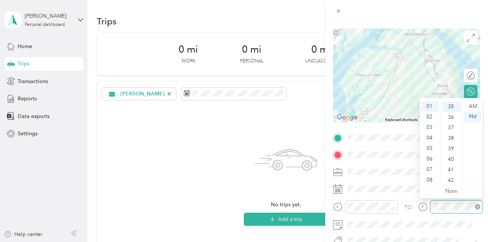
scroll to position [368, 0]
click at [432, 178] on div "08" at bounding box center [430, 179] width 18 height 11
click at [454, 104] on div "00" at bounding box center [452, 106] width 18 height 11
click at [473, 106] on div "AM" at bounding box center [473, 106] width 18 height 11
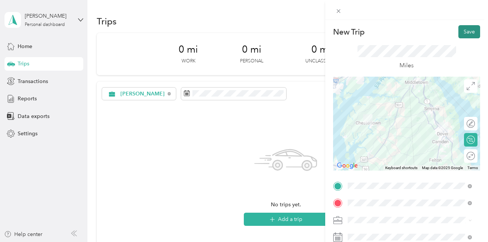
click at [458, 33] on button "Save" at bounding box center [469, 31] width 22 height 13
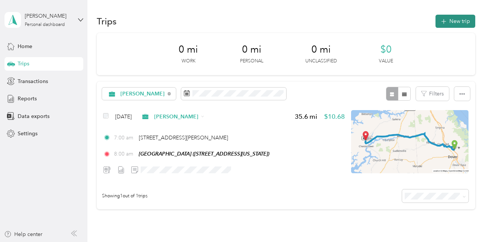
click at [453, 21] on button "New trip" at bounding box center [455, 21] width 40 height 13
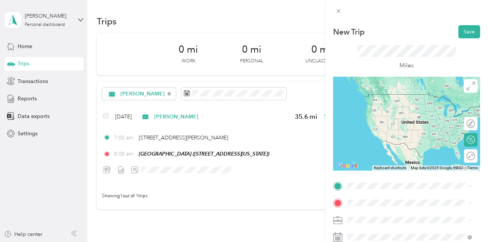
click at [377, 107] on span "[STREET_ADDRESS][US_STATE]" at bounding box center [399, 104] width 75 height 6
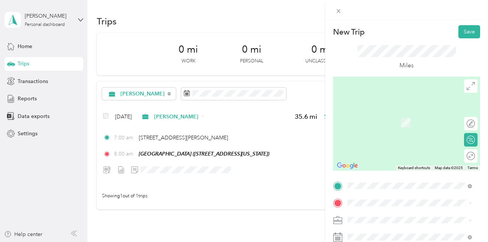
click at [389, 127] on span "[STREET_ADDRESS][PERSON_NAME]" at bounding box center [406, 125] width 89 height 6
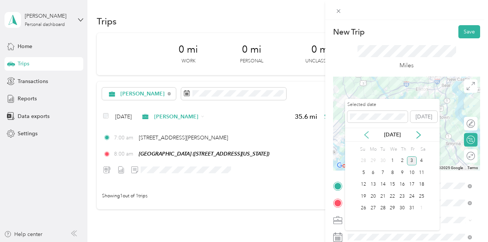
click at [366, 137] on icon at bounding box center [367, 135] width 8 height 8
click at [367, 137] on icon at bounding box center [367, 135] width 8 height 8
click at [383, 197] on div "19" at bounding box center [383, 195] width 10 height 9
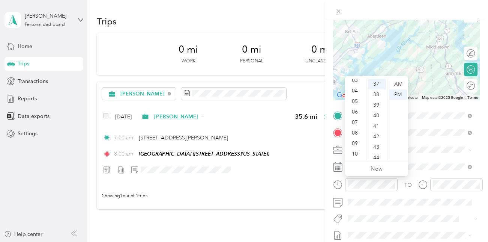
scroll to position [41, 0]
click at [355, 148] on div "10" at bounding box center [356, 148] width 18 height 11
click at [374, 81] on div "00" at bounding box center [377, 84] width 18 height 11
click at [401, 82] on div "AM" at bounding box center [398, 84] width 18 height 11
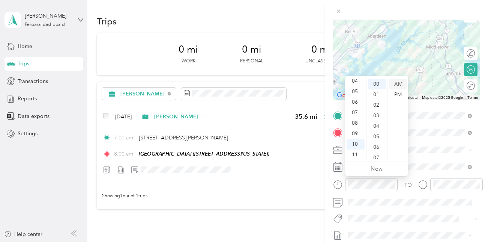
click at [401, 82] on div "AM" at bounding box center [398, 84] width 18 height 11
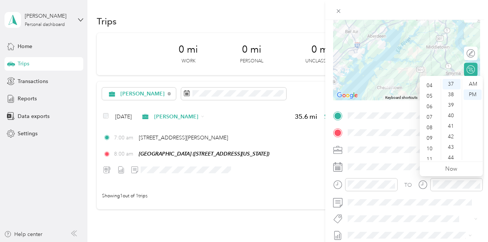
scroll to position [45, 0]
click at [431, 154] on div "11" at bounding box center [430, 154] width 18 height 11
click at [471, 85] on div "AM" at bounding box center [473, 84] width 18 height 11
click at [453, 84] on div "00" at bounding box center [452, 84] width 18 height 11
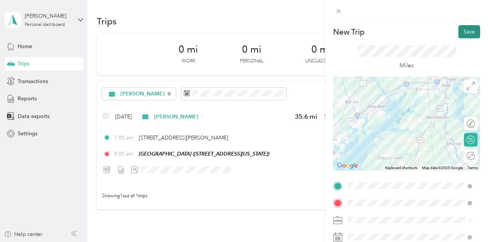
click at [460, 29] on button "Save" at bounding box center [469, 31] width 22 height 13
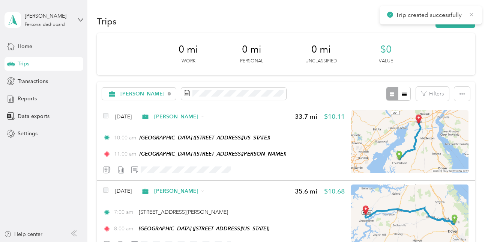
click at [472, 13] on icon at bounding box center [472, 14] width 6 height 7
click at [454, 21] on button "New trip" at bounding box center [455, 21] width 40 height 13
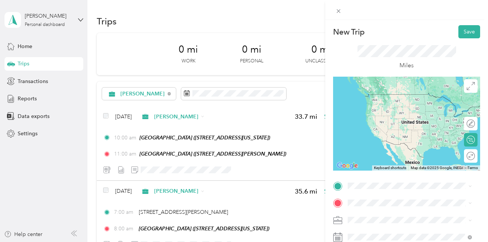
click at [387, 108] on span "[STREET_ADDRESS][PERSON_NAME]" at bounding box center [406, 104] width 89 height 6
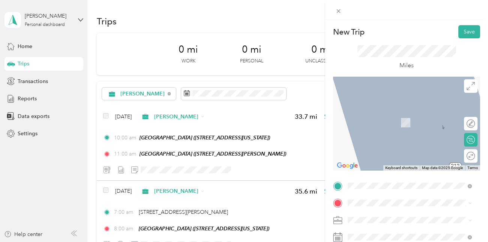
click at [413, 149] on div "TEAM Redners Warehouse Market [STREET_ADDRESS]" at bounding box center [409, 144] width 94 height 18
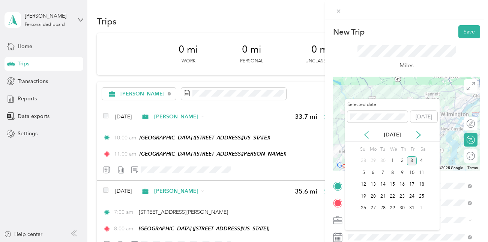
click at [366, 135] on icon at bounding box center [367, 134] width 4 height 7
click at [367, 135] on icon at bounding box center [367, 135] width 8 height 8
click at [419, 135] on icon at bounding box center [419, 135] width 8 height 8
click at [384, 196] on div "19" at bounding box center [383, 195] width 10 height 9
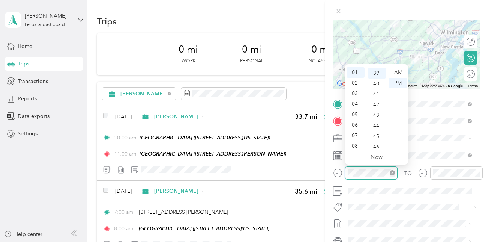
scroll to position [410, 0]
click at [356, 71] on div "01" at bounding box center [356, 72] width 18 height 11
drag, startPoint x: 389, startPoint y: 69, endPoint x: 374, endPoint y: 71, distance: 14.3
click at [374, 71] on div "12 01 02 03 04 05 06 07 08 09 10 11 00 01 02 03 04 05 06 07 08 09 10 11 12 13 1…" at bounding box center [376, 108] width 63 height 84
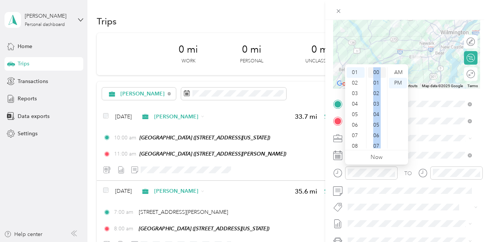
click at [374, 71] on div "00" at bounding box center [377, 72] width 18 height 11
click at [396, 83] on div "PM" at bounding box center [398, 83] width 18 height 11
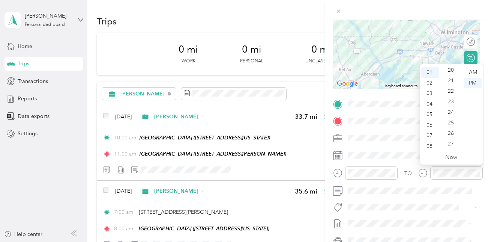
scroll to position [254, 0]
drag, startPoint x: 462, startPoint y: 67, endPoint x: 459, endPoint y: 144, distance: 77.7
click at [459, 144] on div "12 01 02 03 04 05 06 07 08 09 10 11 00 01 02 03 04 05 06 07 08 09 10 11 12 13 1…" at bounding box center [451, 108] width 63 height 84
drag, startPoint x: 459, startPoint y: 144, endPoint x: 453, endPoint y: 132, distance: 13.4
click at [453, 132] on div "30" at bounding box center [452, 134] width 18 height 11
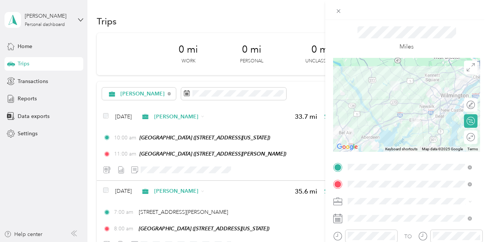
scroll to position [0, 0]
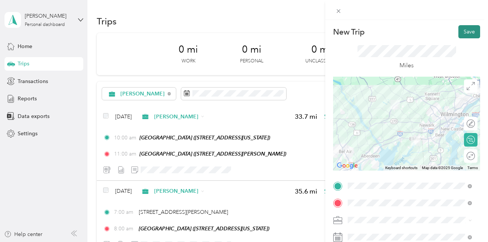
click at [466, 29] on button "Save" at bounding box center [469, 31] width 22 height 13
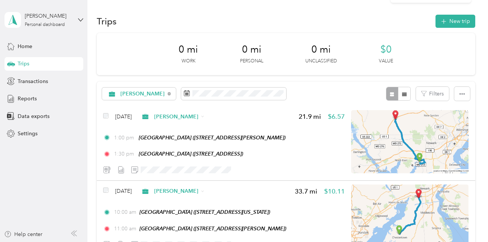
click at [473, 12] on icon at bounding box center [472, 14] width 6 height 7
click at [456, 20] on button "New trip" at bounding box center [455, 21] width 40 height 13
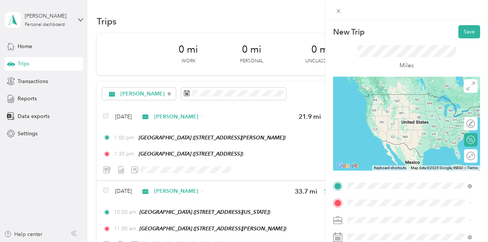
click at [381, 104] on div "TEAM Redners Warehouse Market [STREET_ADDRESS]" at bounding box center [409, 102] width 94 height 18
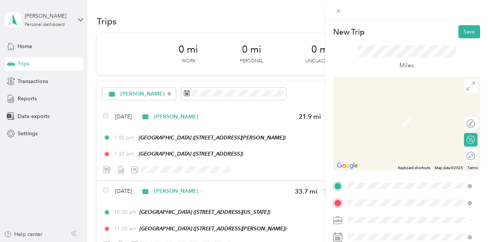
click at [380, 113] on span "[STREET_ADDRESS][PERSON_NAME][US_STATE]" at bounding box center [415, 114] width 107 height 13
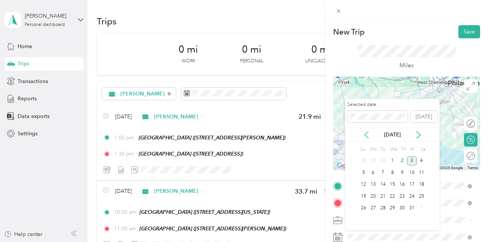
click at [366, 136] on icon at bounding box center [367, 134] width 4 height 7
click at [384, 197] on div "19" at bounding box center [383, 195] width 10 height 9
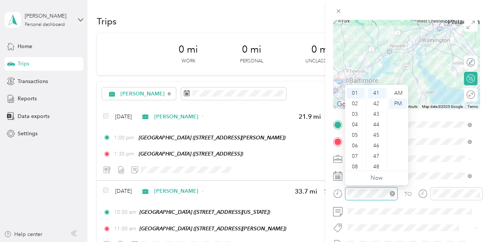
scroll to position [431, 0]
click at [357, 114] on div "03" at bounding box center [356, 114] width 18 height 11
click at [376, 113] on div "30" at bounding box center [377, 112] width 18 height 11
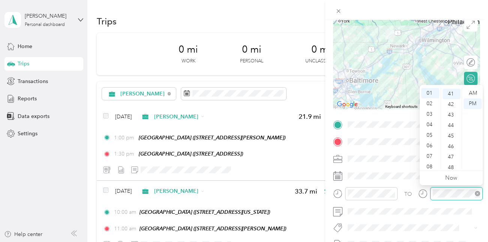
scroll to position [431, 0]
click at [431, 134] on div "05" at bounding box center [430, 135] width 18 height 11
click at [448, 90] on div "00" at bounding box center [452, 93] width 18 height 11
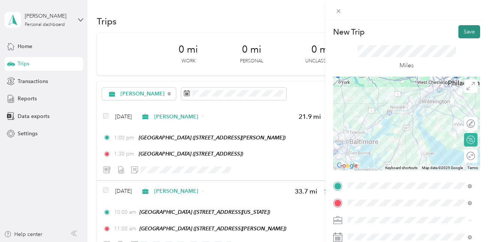
click at [464, 32] on button "Save" at bounding box center [469, 31] width 22 height 13
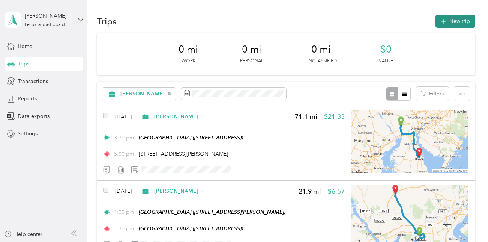
click at [445, 20] on icon "button" at bounding box center [443, 21] width 9 height 9
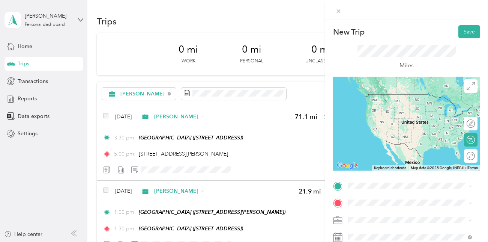
click at [376, 98] on span "[STREET_ADDRESS][PERSON_NAME][US_STATE]" at bounding box center [415, 96] width 107 height 13
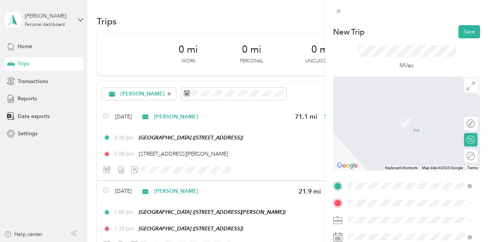
click at [398, 194] on span "24120 [PERSON_NAME], 199581928, Lewes, DE, [GEOGRAPHIC_DATA]" at bounding box center [415, 201] width 107 height 14
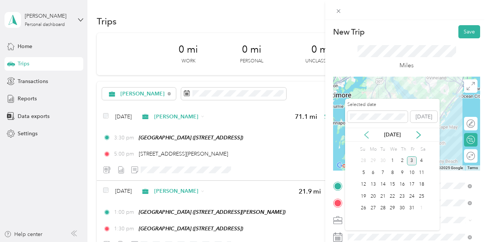
click at [365, 137] on icon at bounding box center [367, 135] width 8 height 8
click at [393, 197] on div "20" at bounding box center [393, 195] width 10 height 9
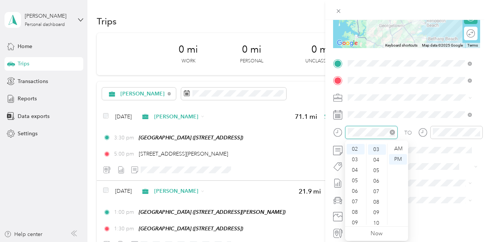
scroll to position [32, 0]
click at [357, 201] on div "07" at bounding box center [356, 201] width 18 height 11
click at [379, 144] on div "00" at bounding box center [377, 147] width 18 height 11
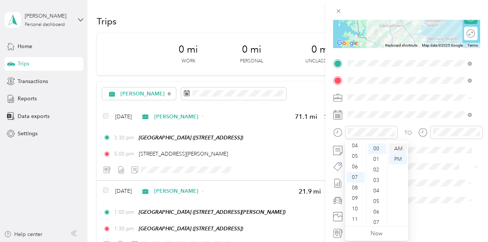
click at [399, 146] on div "AM" at bounding box center [398, 148] width 18 height 11
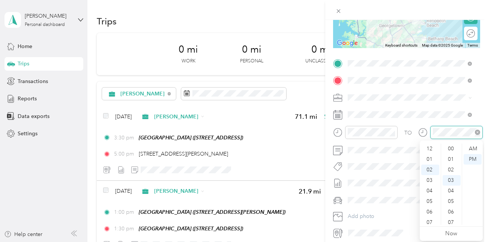
scroll to position [21, 0]
click at [430, 211] on div "08" at bounding box center [430, 211] width 18 height 11
click at [453, 147] on div "00" at bounding box center [452, 148] width 18 height 11
click at [475, 148] on div "AM" at bounding box center [473, 148] width 18 height 11
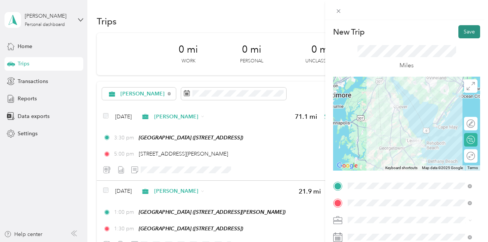
click at [461, 34] on button "Save" at bounding box center [469, 31] width 22 height 13
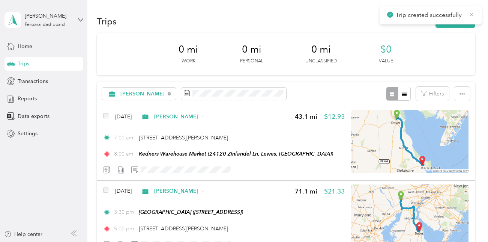
click at [473, 14] on icon at bounding box center [472, 14] width 6 height 7
click at [446, 18] on button "New trip" at bounding box center [455, 21] width 40 height 13
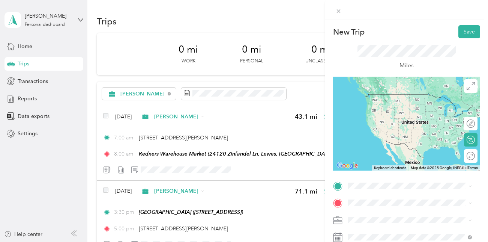
click at [405, 171] on div "TEAM Redners Warehouse Market 24120 [PERSON_NAME], 199581928, Lewes, [GEOGRAPHI…" at bounding box center [415, 178] width 107 height 26
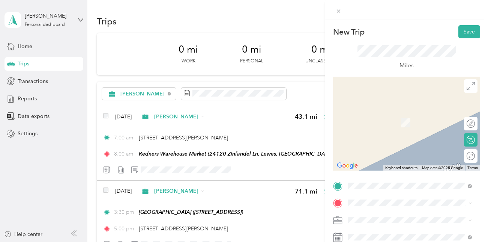
click at [391, 159] on li "TEAM [GEOGRAPHIC_DATA][STREET_ADDRESS][GEOGRAPHIC_DATA]" at bounding box center [409, 145] width 129 height 26
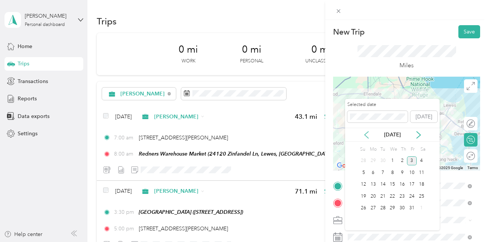
click at [368, 135] on icon at bounding box center [367, 135] width 8 height 8
click at [392, 198] on div "20" at bounding box center [393, 195] width 10 height 9
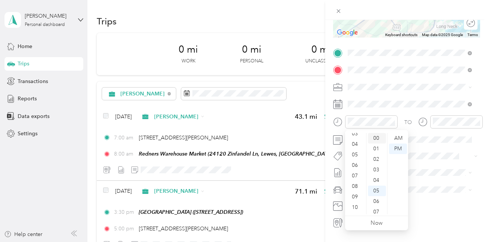
click at [379, 138] on div "00" at bounding box center [377, 138] width 18 height 11
click at [355, 209] on div "10" at bounding box center [356, 207] width 18 height 11
click at [399, 137] on div "AM" at bounding box center [398, 138] width 18 height 11
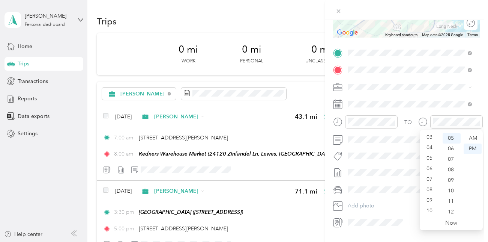
scroll to position [36, 0]
click at [431, 205] on div "10" at bounding box center [430, 207] width 18 height 11
click at [473, 149] on div "PM" at bounding box center [473, 148] width 18 height 11
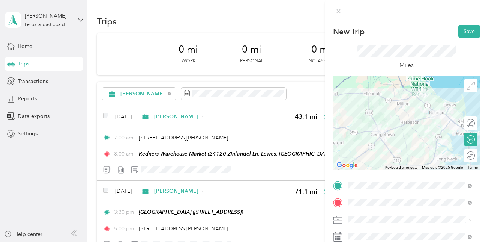
scroll to position [0, 0]
click at [464, 30] on button "Save" at bounding box center [469, 31] width 22 height 13
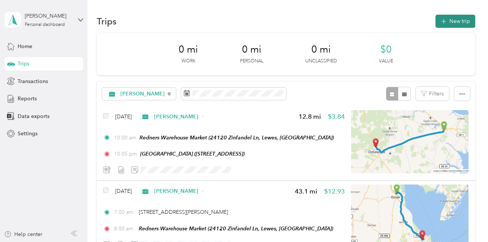
click at [453, 24] on button "New trip" at bounding box center [455, 21] width 40 height 13
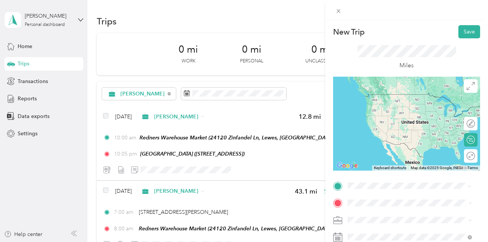
click at [392, 137] on span "[STREET_ADDRESS]" at bounding box center [386, 134] width 48 height 6
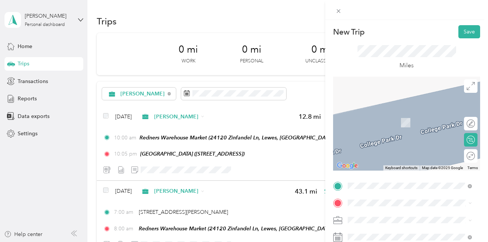
click at [378, 124] on span "28253 Lexus Dr, 199632251, [GEOGRAPHIC_DATA], [GEOGRAPHIC_DATA], [GEOGRAPHIC_DA…" at bounding box center [396, 133] width 69 height 30
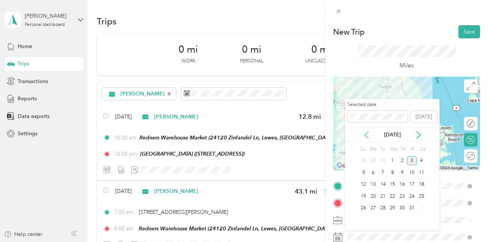
click at [365, 134] on icon at bounding box center [367, 134] width 4 height 7
click at [392, 195] on div "20" at bounding box center [393, 195] width 10 height 9
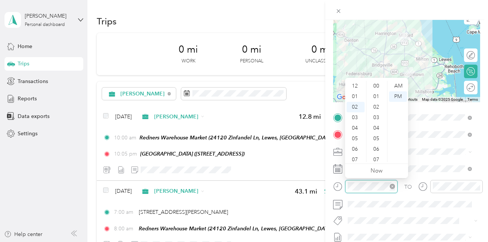
scroll to position [84, 0]
click at [258, 199] on div "New Trip Save This trip cannot be edited because it is either under review, app…" at bounding box center [244, 121] width 488 height 242
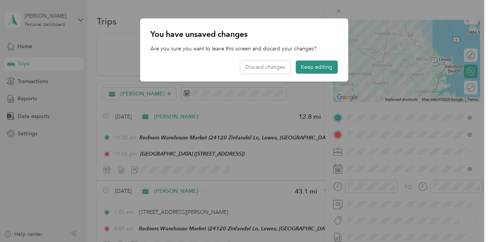
click at [313, 68] on button "Keep editing" at bounding box center [317, 66] width 42 height 13
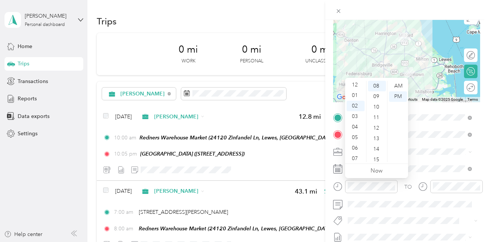
scroll to position [0, 0]
click at [356, 86] on div "12" at bounding box center [356, 86] width 18 height 11
click at [377, 80] on div "12 01 02 03 04 05 06 07 08 09 10 11 00 01 02 03 04 05 06 07 08 09 10 11 12 13 1…" at bounding box center [376, 121] width 63 height 84
click at [375, 81] on div "30" at bounding box center [377, 82] width 18 height 11
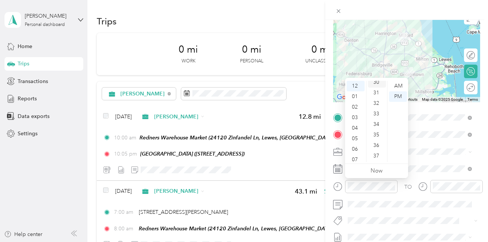
scroll to position [315, 0]
click at [400, 95] on div "PM" at bounding box center [398, 96] width 18 height 11
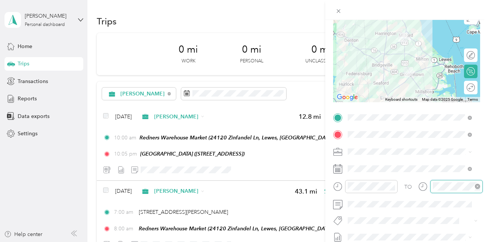
scroll to position [84, 0]
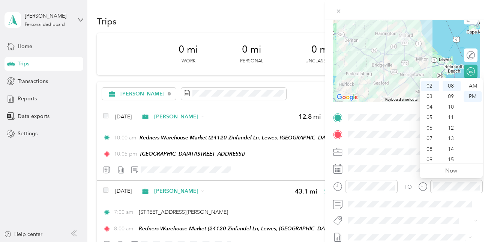
click at [441, 83] on ul "00 01 02 03 04 05 06 07 08 09 10 11 12 13 14 15 16 17 18 19 20 21 22 23 24 25 2…" at bounding box center [451, 121] width 21 height 81
click at [428, 89] on div "01" at bounding box center [430, 90] width 18 height 11
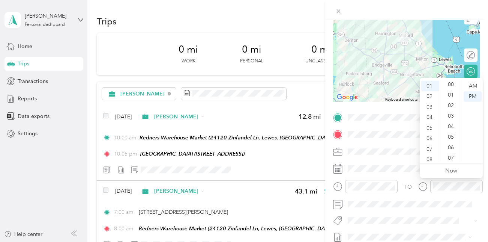
scroll to position [0, 0]
click at [451, 83] on div "00" at bounding box center [452, 86] width 18 height 11
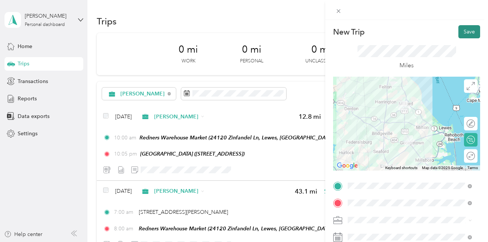
click at [466, 32] on button "Save" at bounding box center [469, 31] width 22 height 13
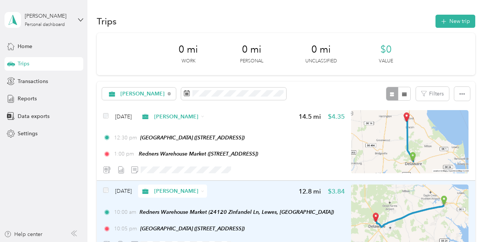
click at [132, 227] on span "10:05 pm" at bounding box center [125, 228] width 23 height 8
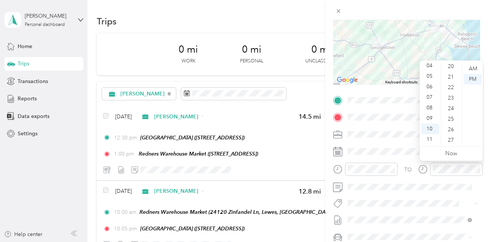
scroll to position [272, 0]
click at [452, 110] on div "30" at bounding box center [452, 111] width 18 height 11
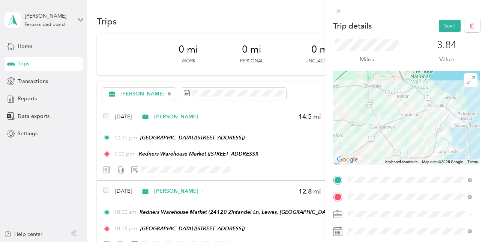
scroll to position [0, 0]
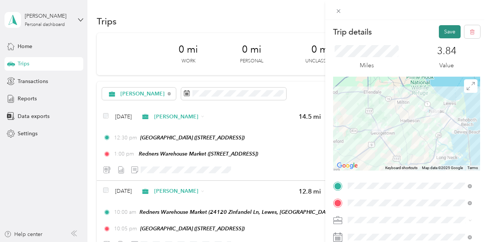
click at [444, 30] on button "Save" at bounding box center [450, 31] width 22 height 13
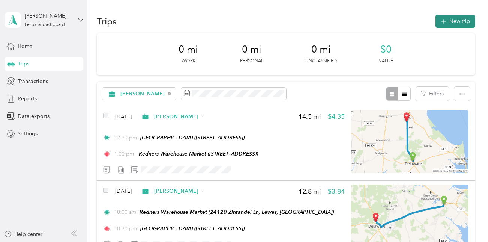
click at [456, 20] on button "New trip" at bounding box center [455, 21] width 40 height 13
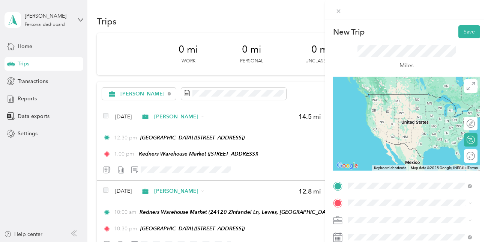
click at [424, 164] on span "[STREET_ADDRESS][US_STATE]" at bounding box center [399, 160] width 75 height 6
click at [384, 100] on span "[STREET_ADDRESS][PERSON_NAME][US_STATE]" at bounding box center [415, 97] width 107 height 13
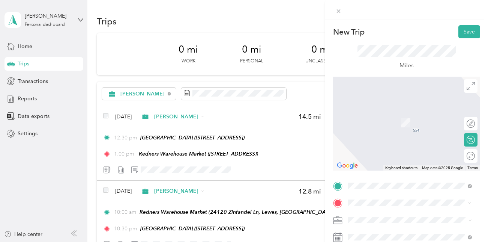
click at [428, 241] on div "New Trip Save This trip cannot be edited because it is either under review, app…" at bounding box center [242, 242] width 484 height 0
click at [364, 233] on span at bounding box center [412, 237] width 135 height 12
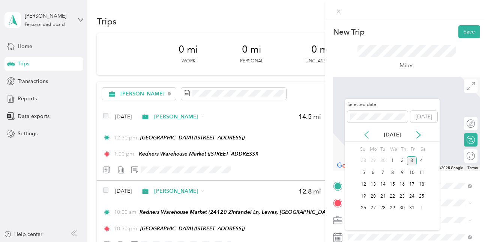
click at [367, 134] on icon at bounding box center [367, 135] width 8 height 8
click at [402, 198] on div "21" at bounding box center [402, 195] width 10 height 9
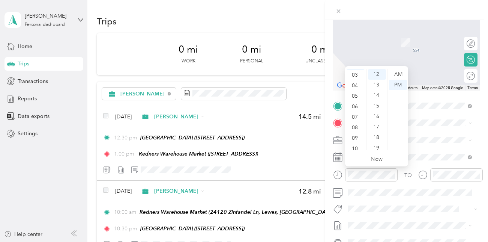
scroll to position [36, 0]
click at [357, 144] on div "10" at bounding box center [356, 143] width 18 height 11
click at [402, 72] on div "AM" at bounding box center [398, 74] width 18 height 11
click at [375, 73] on div "00" at bounding box center [377, 74] width 18 height 11
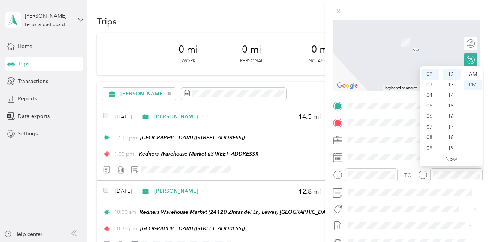
scroll to position [36, 0]
click at [429, 143] on div "10" at bounding box center [430, 143] width 18 height 11
click at [452, 104] on div "15" at bounding box center [452, 106] width 18 height 11
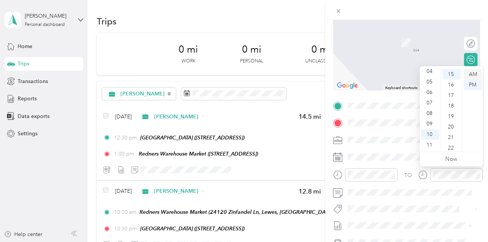
click at [473, 71] on div "AM" at bounding box center [473, 74] width 18 height 11
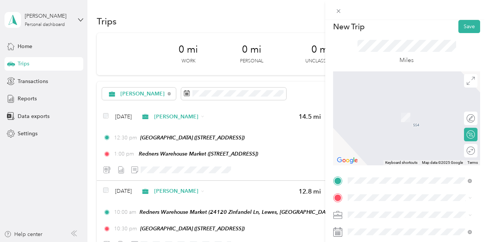
scroll to position [0, 0]
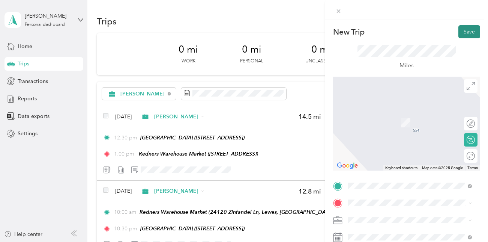
click at [462, 32] on button "Save" at bounding box center [469, 31] width 22 height 13
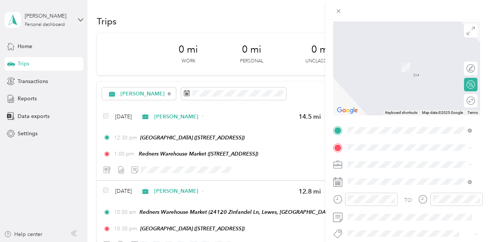
scroll to position [87, 0]
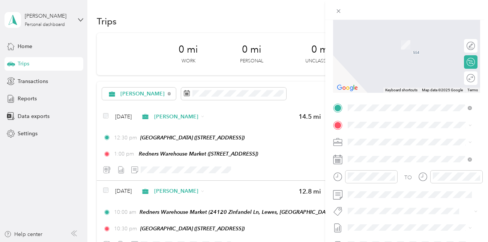
click at [419, 218] on div "TEAM [GEOGRAPHIC_DATA] [STREET_ADDRESS][US_STATE]" at bounding box center [409, 208] width 94 height 18
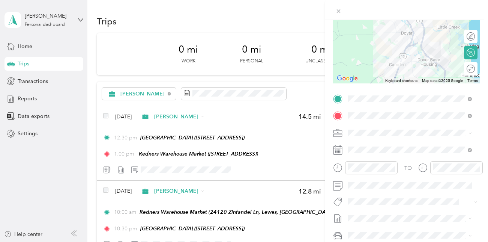
scroll to position [78, 0]
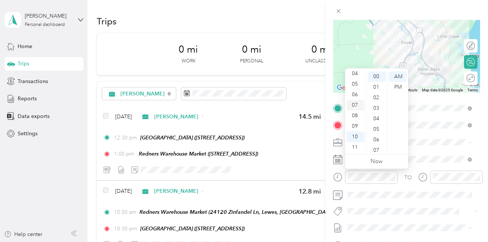
click at [355, 104] on div "07" at bounding box center [356, 105] width 18 height 11
click at [377, 93] on div "30" at bounding box center [377, 92] width 18 height 11
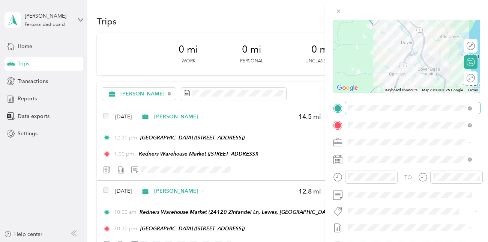
click at [465, 105] on span at bounding box center [468, 107] width 7 height 5
click at [466, 108] on span at bounding box center [468, 107] width 7 height 5
click at [336, 107] on icon at bounding box center [338, 108] width 7 height 7
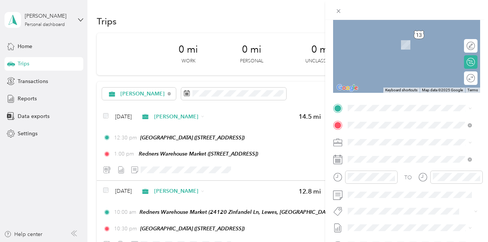
click at [380, 148] on span "28253 Lexus Dr, 199632251, [GEOGRAPHIC_DATA], [GEOGRAPHIC_DATA], [GEOGRAPHIC_DA…" at bounding box center [396, 159] width 69 height 30
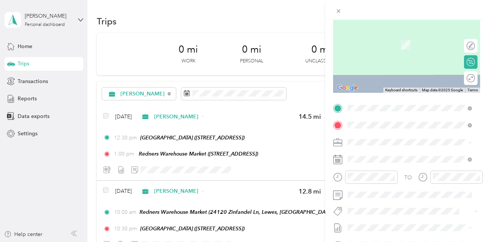
click at [376, 154] on span "[STREET_ADDRESS][PERSON_NAME][US_STATE]" at bounding box center [415, 155] width 107 height 13
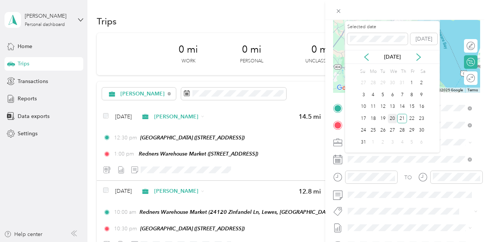
click at [392, 118] on div "20" at bounding box center [393, 118] width 10 height 9
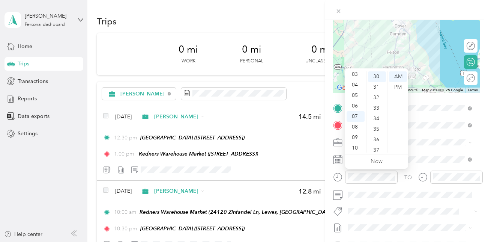
scroll to position [30, 0]
click at [356, 77] on div "03" at bounding box center [356, 78] width 18 height 11
click at [378, 74] on div "00" at bounding box center [377, 76] width 18 height 11
click at [399, 84] on div "PM" at bounding box center [398, 87] width 18 height 11
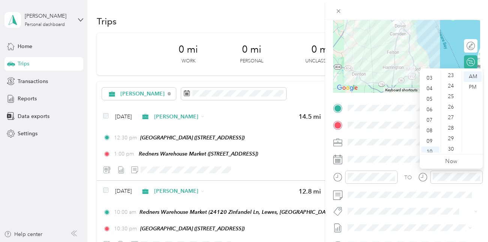
scroll to position [248, 0]
click at [453, 143] on div "30" at bounding box center [452, 144] width 18 height 11
click at [429, 77] on div "03" at bounding box center [430, 78] width 18 height 11
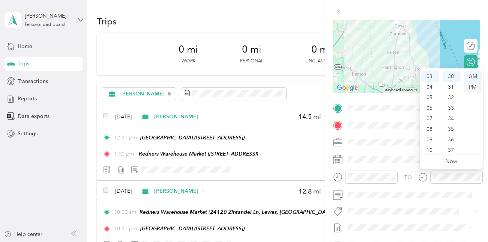
click at [474, 86] on div "PM" at bounding box center [473, 87] width 18 height 11
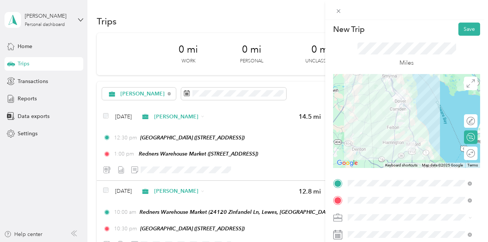
scroll to position [0, 0]
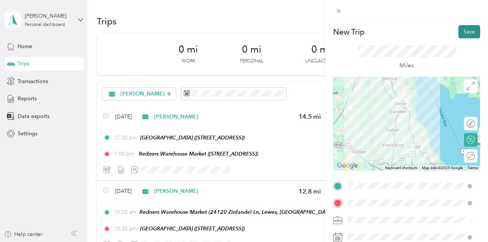
click at [461, 33] on button "Save" at bounding box center [469, 31] width 22 height 13
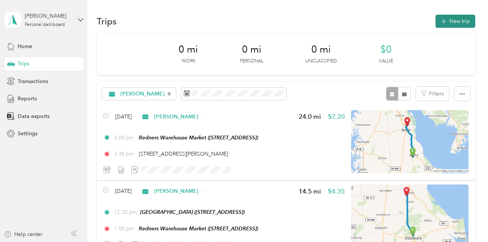
click at [460, 20] on button "New trip" at bounding box center [455, 21] width 40 height 13
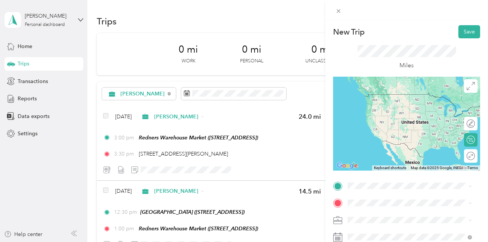
click at [374, 115] on span "[STREET_ADDRESS][PERSON_NAME][US_STATE]" at bounding box center [415, 110] width 107 height 13
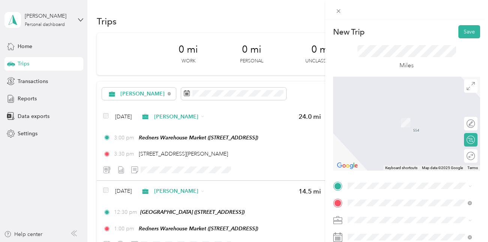
click at [375, 96] on span "[STREET_ADDRESS][PERSON_NAME][US_STATE]" at bounding box center [415, 95] width 107 height 13
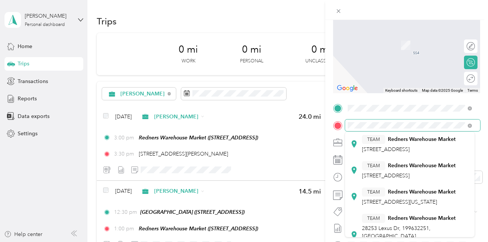
scroll to position [54, 0]
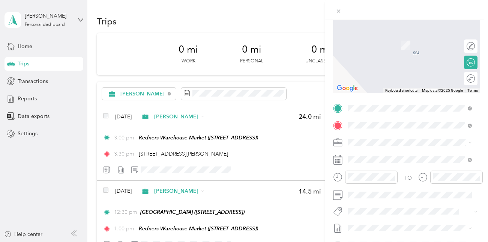
click at [386, 195] on div "TEAM [GEOGRAPHIC_DATA] [STREET_ADDRESS][US_STATE]" at bounding box center [409, 186] width 94 height 18
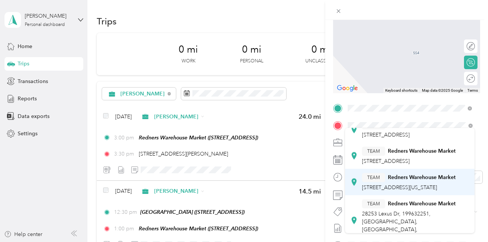
scroll to position [77, 0]
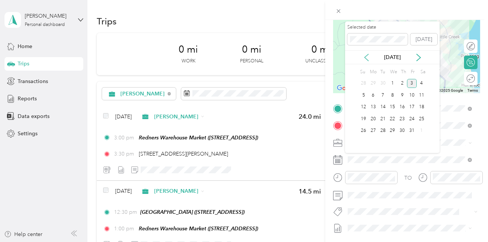
click at [369, 57] on icon at bounding box center [367, 58] width 8 height 8
click at [402, 117] on div "21" at bounding box center [402, 118] width 10 height 9
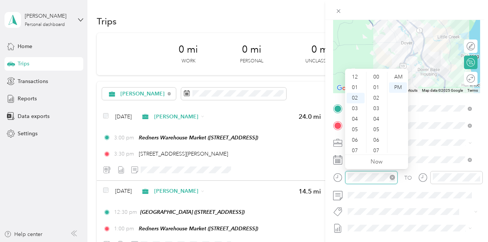
scroll to position [189, 0]
click at [357, 129] on div "07" at bounding box center [356, 129] width 18 height 11
click at [376, 144] on div "30" at bounding box center [377, 143] width 18 height 11
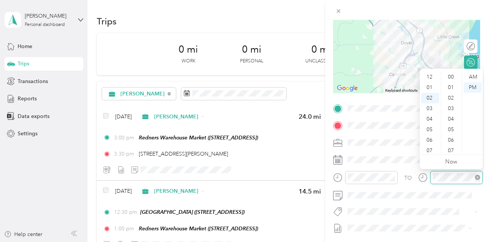
scroll to position [189, 0]
click at [430, 140] on div "08" at bounding box center [430, 140] width 18 height 11
click at [452, 77] on div "00" at bounding box center [452, 77] width 18 height 11
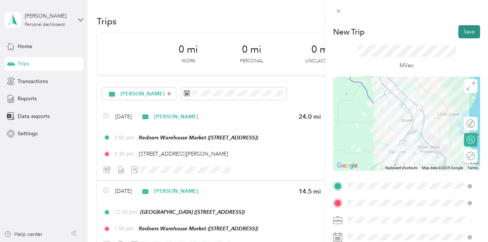
click at [461, 33] on button "Save" at bounding box center [469, 31] width 22 height 13
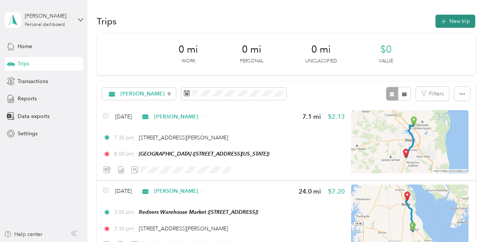
click at [457, 21] on button "New trip" at bounding box center [455, 21] width 40 height 13
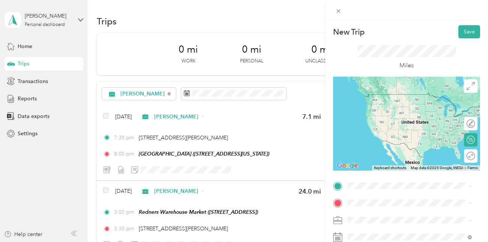
click at [467, 166] on li "TEAM Redners Warehouse Market [STREET_ADDRESS]" at bounding box center [409, 155] width 129 height 26
click at [437, 164] on span "[STREET_ADDRESS][US_STATE]" at bounding box center [399, 160] width 75 height 6
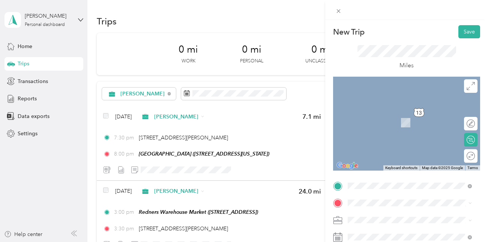
click at [386, 154] on span "[STREET_ADDRESS]" at bounding box center [386, 150] width 48 height 6
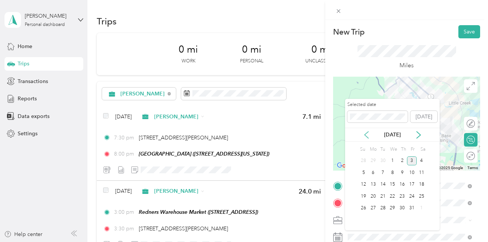
click at [366, 134] on icon at bounding box center [367, 135] width 8 height 8
click at [367, 135] on icon at bounding box center [367, 135] width 8 height 8
click at [403, 196] on div "21" at bounding box center [402, 195] width 10 height 9
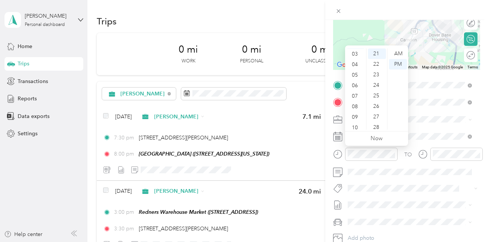
scroll to position [36, 0]
click at [355, 124] on div "10" at bounding box center [356, 122] width 18 height 11
click at [373, 50] on div "00" at bounding box center [377, 53] width 18 height 11
click at [399, 65] on div "PM" at bounding box center [398, 64] width 18 height 11
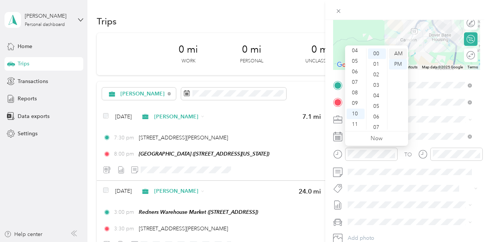
click at [398, 50] on div "AM" at bounding box center [398, 53] width 18 height 11
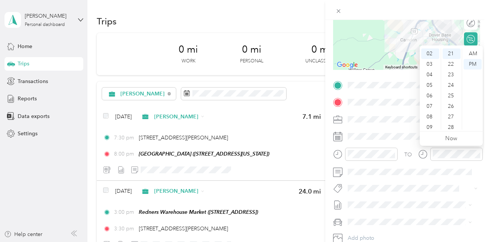
scroll to position [36, 0]
click at [429, 121] on div "10" at bounding box center [430, 122] width 18 height 11
click at [453, 60] on div "15" at bounding box center [452, 61] width 18 height 11
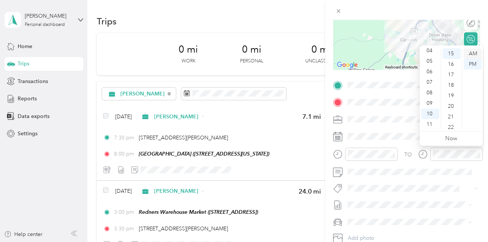
click at [472, 51] on div "AM" at bounding box center [473, 53] width 18 height 11
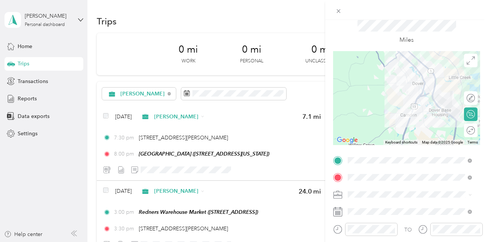
scroll to position [0, 0]
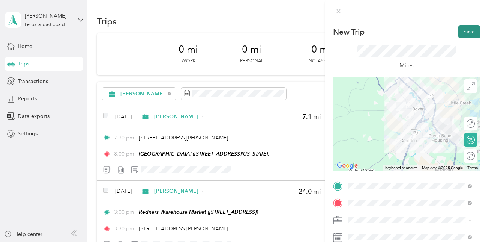
click at [464, 33] on button "Save" at bounding box center [469, 31] width 22 height 13
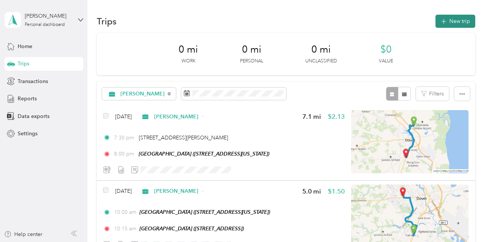
click at [452, 21] on button "New trip" at bounding box center [455, 21] width 40 height 13
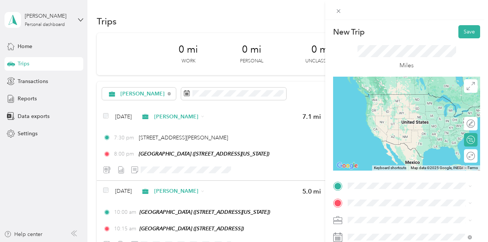
click at [402, 134] on div "TEAM [GEOGRAPHIC_DATA] [STREET_ADDRESS]" at bounding box center [409, 125] width 94 height 18
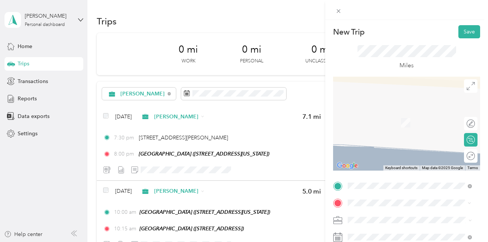
click at [402, 181] on span "[STREET_ADDRESS]" at bounding box center [386, 177] width 48 height 6
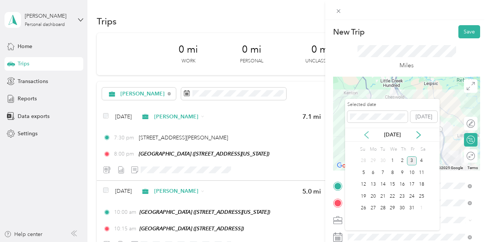
click at [368, 133] on icon at bounding box center [367, 135] width 8 height 8
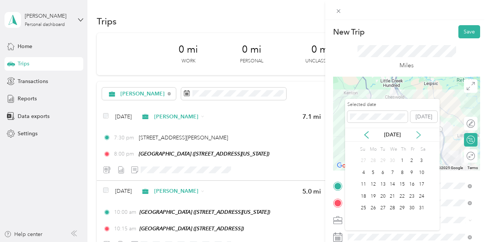
click at [417, 136] on icon at bounding box center [419, 135] width 8 height 8
click at [364, 135] on icon at bounding box center [367, 135] width 8 height 8
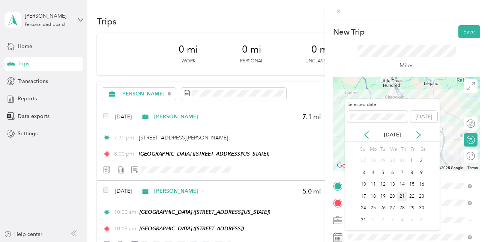
click at [403, 195] on div "21" at bounding box center [402, 195] width 10 height 9
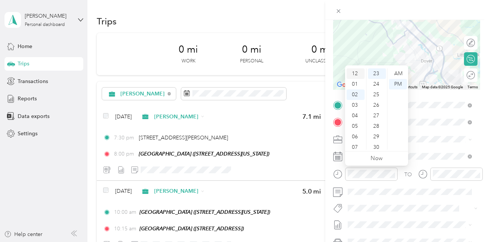
click at [356, 73] on div "12" at bounding box center [356, 73] width 18 height 11
click at [379, 95] on div "15" at bounding box center [377, 94] width 18 height 11
click at [398, 83] on div "PM" at bounding box center [398, 84] width 18 height 11
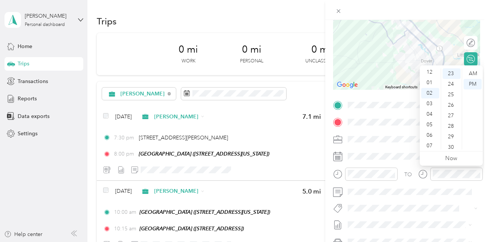
scroll to position [0, 0]
click at [431, 71] on div "12" at bounding box center [430, 73] width 18 height 11
click at [453, 139] on div "35" at bounding box center [452, 139] width 18 height 11
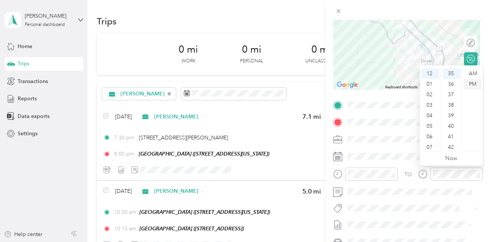
click at [476, 83] on div "PM" at bounding box center [473, 84] width 18 height 11
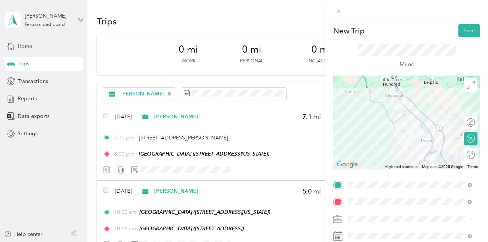
scroll to position [0, 0]
click at [461, 31] on button "Save" at bounding box center [469, 31] width 22 height 13
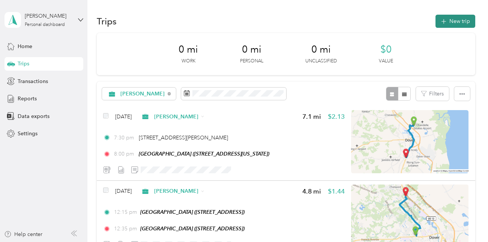
click at [458, 20] on button "New trip" at bounding box center [455, 21] width 40 height 13
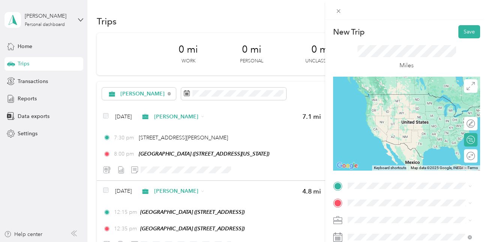
click at [410, 161] on span "[STREET_ADDRESS]" at bounding box center [386, 158] width 48 height 6
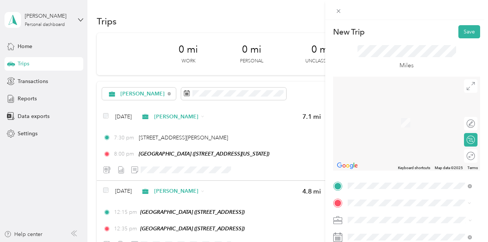
click at [383, 114] on span "[STREET_ADDRESS][PERSON_NAME][US_STATE]" at bounding box center [415, 114] width 107 height 13
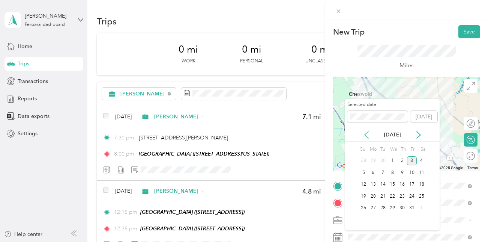
click at [366, 135] on icon at bounding box center [367, 135] width 8 height 8
click at [404, 195] on div "21" at bounding box center [402, 195] width 10 height 9
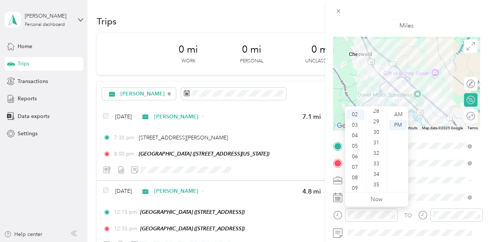
scroll to position [312, 0]
click at [378, 167] on div "35" at bounding box center [377, 169] width 18 height 11
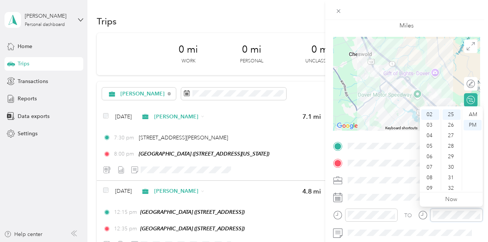
scroll to position [263, 0]
click at [432, 124] on div "03" at bounding box center [430, 125] width 18 height 11
click at [462, 112] on ul "AM PM" at bounding box center [472, 149] width 21 height 81
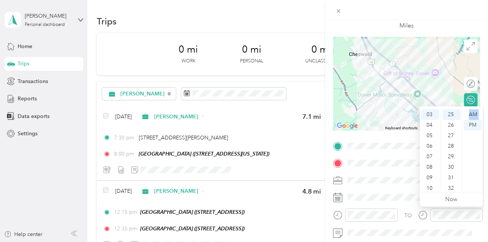
click at [462, 112] on ul "AM PM" at bounding box center [472, 149] width 21 height 81
click at [463, 113] on ul "AM PM" at bounding box center [472, 149] width 21 height 81
click at [461, 112] on ul "00 01 02 03 04 05 06 07 08 09 10 11 12 13 14 15 16 17 18 19 20 21 22 23 24 25 2…" at bounding box center [451, 149] width 21 height 81
click at [452, 114] on div "00" at bounding box center [452, 114] width 18 height 11
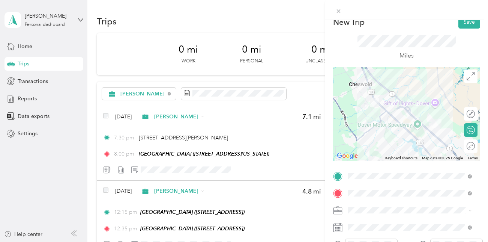
scroll to position [5, 0]
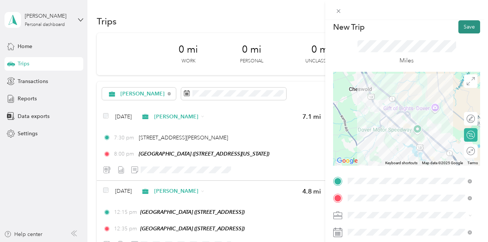
click at [466, 26] on button "Save" at bounding box center [469, 26] width 22 height 13
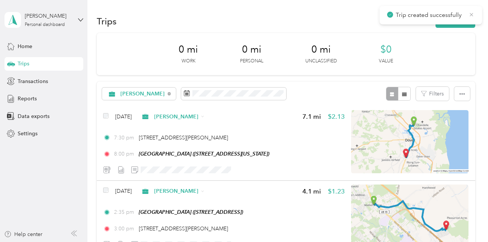
click at [472, 14] on icon at bounding box center [472, 14] width 6 height 7
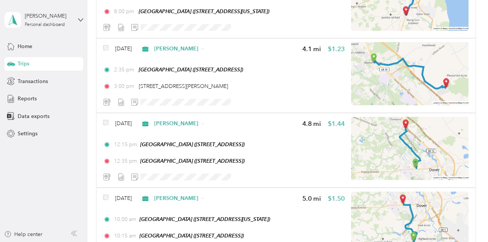
scroll to position [141, 0]
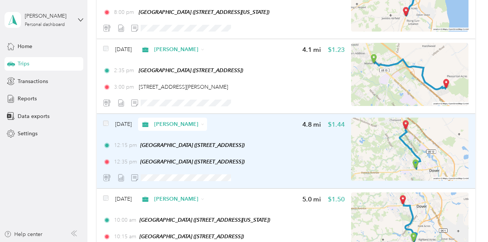
click at [131, 162] on span "12:35 pm" at bounding box center [125, 162] width 23 height 8
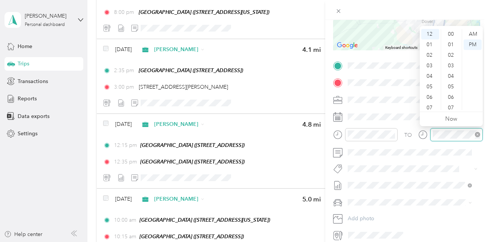
scroll to position [368, 0]
click at [430, 53] on div "02" at bounding box center [430, 55] width 18 height 11
click at [452, 34] on div "15" at bounding box center [452, 34] width 18 height 11
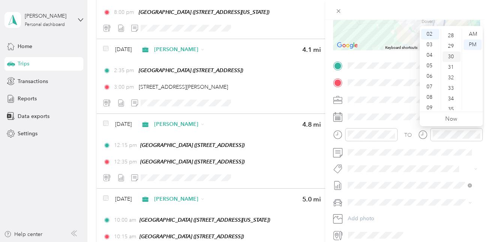
click at [453, 54] on div "30" at bounding box center [452, 56] width 18 height 11
click at [450, 86] on div "35" at bounding box center [452, 86] width 18 height 11
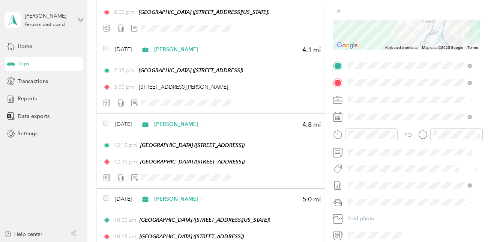
click at [486, 20] on div at bounding box center [406, 10] width 163 height 20
drag, startPoint x: 486, startPoint y: 20, endPoint x: 423, endPoint y: 212, distance: 202.1
click at [423, 212] on div "TO Add photo" at bounding box center [406, 150] width 147 height 181
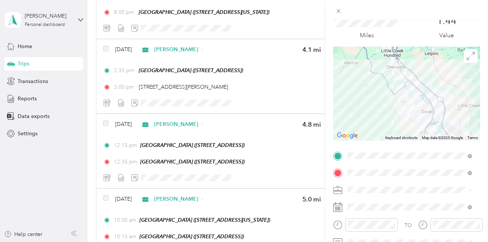
scroll to position [0, 0]
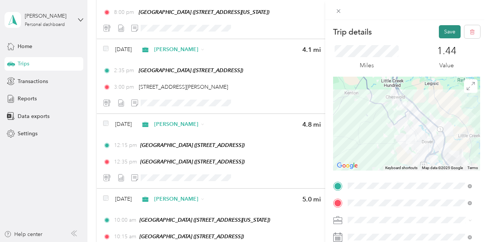
click at [441, 30] on button "Save" at bounding box center [450, 31] width 22 height 13
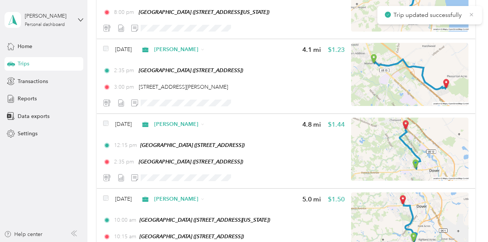
click at [474, 12] on icon at bounding box center [472, 14] width 6 height 7
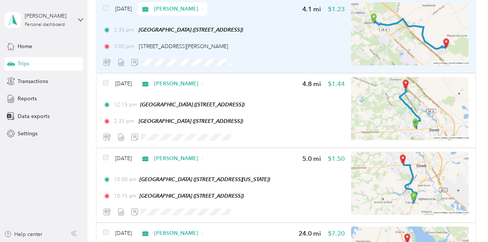
scroll to position [186, 0]
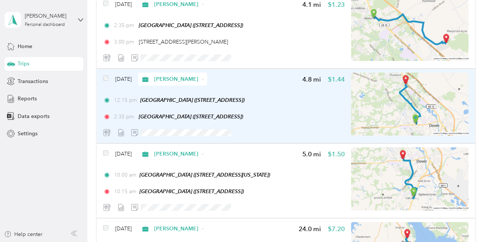
click at [126, 117] on span "2:35 pm" at bounding box center [124, 117] width 21 height 8
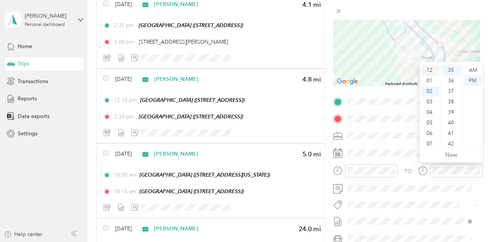
click at [429, 67] on div "12" at bounding box center [430, 70] width 18 height 11
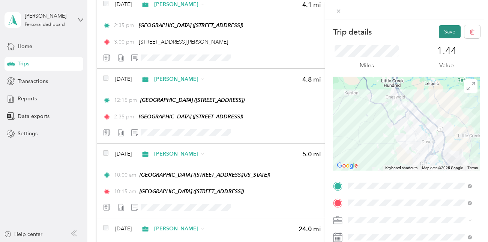
click at [446, 32] on button "Save" at bounding box center [450, 31] width 22 height 13
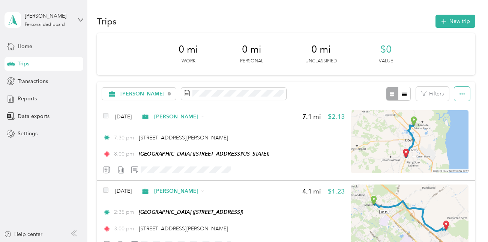
click at [462, 92] on icon "button" at bounding box center [461, 93] width 5 height 5
click at [447, 105] on span "Select all" at bounding box center [451, 108] width 21 height 6
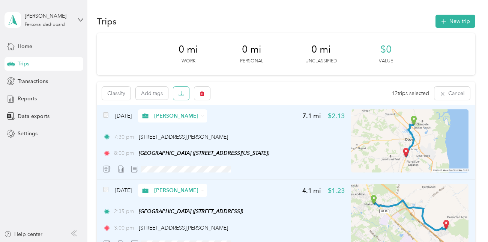
click at [181, 94] on icon "button" at bounding box center [181, 93] width 5 height 5
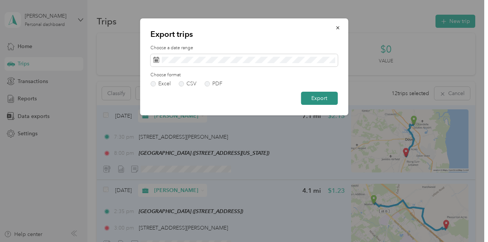
click at [320, 96] on button "Export" at bounding box center [319, 98] width 37 height 13
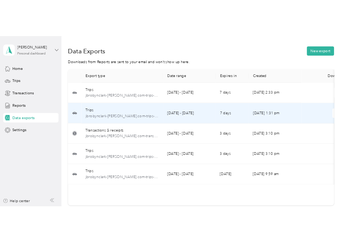
scroll to position [0, 30]
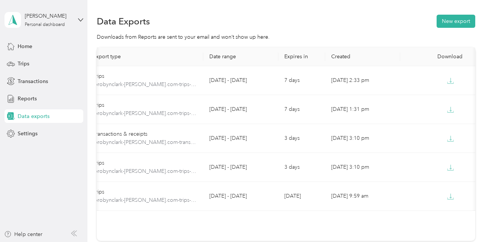
click at [449, 57] on div "Download" at bounding box center [437, 56] width 63 height 6
click at [448, 56] on div "Download" at bounding box center [437, 56] width 63 height 6
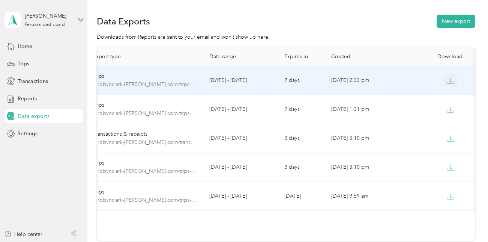
click at [450, 82] on icon "button" at bounding box center [450, 80] width 7 height 7
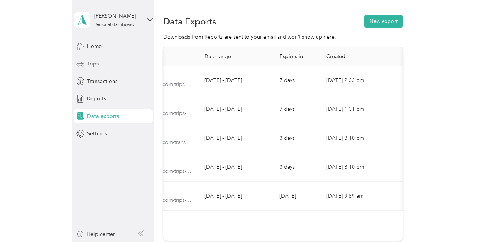
scroll to position [0, 170]
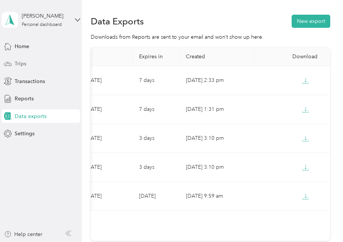
click at [18, 65] on span "Trips" at bounding box center [21, 64] width 12 height 8
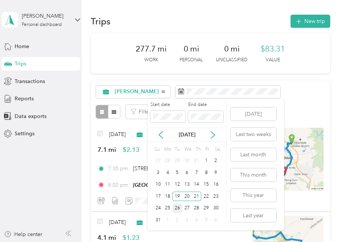
click at [177, 207] on div "26" at bounding box center [178, 207] width 10 height 9
click at [197, 209] on div "28" at bounding box center [197, 207] width 10 height 9
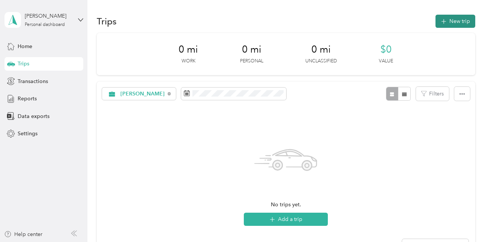
click at [454, 20] on button "New trip" at bounding box center [455, 21] width 40 height 13
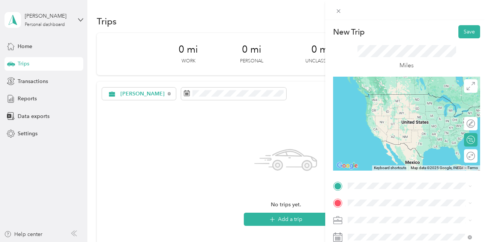
click at [383, 100] on span "[STREET_ADDRESS][PERSON_NAME][US_STATE]" at bounding box center [415, 93] width 107 height 13
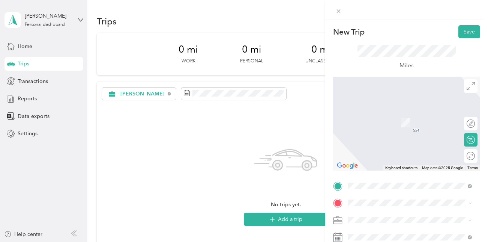
click at [389, 124] on span "[STREET_ADDRESS][US_STATE]" at bounding box center [399, 124] width 75 height 6
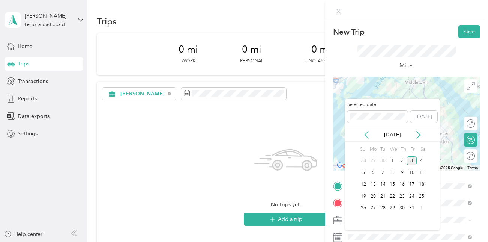
click at [365, 134] on icon at bounding box center [367, 135] width 8 height 8
click at [383, 207] on div "26" at bounding box center [383, 207] width 10 height 9
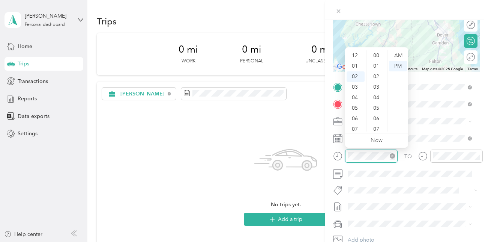
scroll to position [21, 0]
click at [356, 107] on div "07" at bounding box center [356, 108] width 18 height 11
click at [375, 56] on div "00" at bounding box center [377, 55] width 18 height 11
click at [399, 53] on div "AM" at bounding box center [398, 55] width 18 height 11
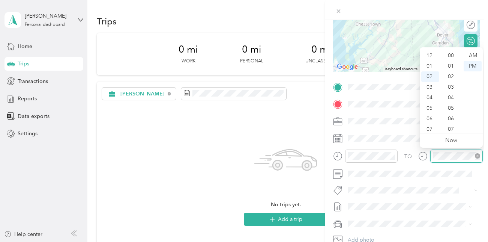
scroll to position [21, 0]
click at [432, 118] on div "08" at bounding box center [430, 118] width 18 height 11
click at [451, 54] on div "00" at bounding box center [452, 55] width 18 height 11
click at [471, 56] on div "AM" at bounding box center [473, 55] width 18 height 11
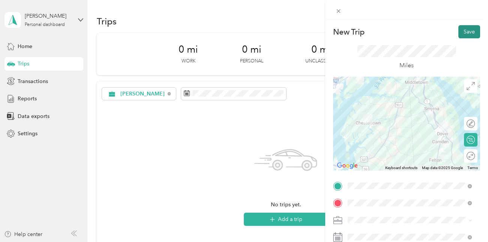
click at [458, 31] on button "Save" at bounding box center [469, 31] width 22 height 13
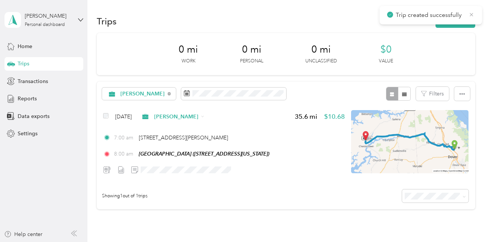
click at [472, 13] on icon at bounding box center [472, 14] width 6 height 7
click at [453, 21] on button "New trip" at bounding box center [455, 21] width 40 height 13
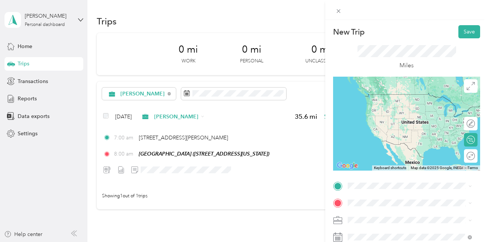
click at [399, 159] on span "[STREET_ADDRESS][US_STATE]" at bounding box center [399, 156] width 75 height 6
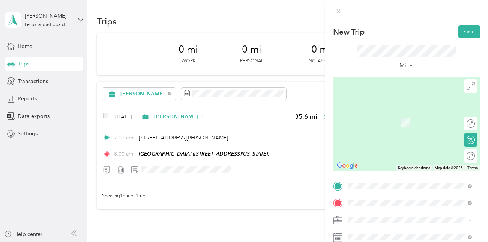
click at [384, 125] on span "[STREET_ADDRESS][PERSON_NAME]" at bounding box center [406, 125] width 89 height 6
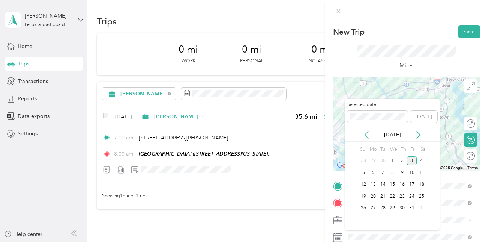
click at [366, 136] on icon at bounding box center [367, 134] width 4 height 7
click at [381, 208] on div "26" at bounding box center [383, 207] width 10 height 9
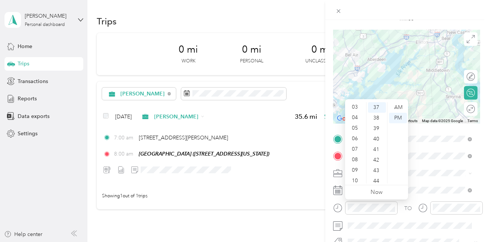
scroll to position [36, 0]
click at [356, 176] on div "10" at bounding box center [356, 176] width 18 height 11
click at [375, 106] on div "00" at bounding box center [377, 107] width 18 height 11
click at [398, 107] on div "AM" at bounding box center [398, 107] width 18 height 11
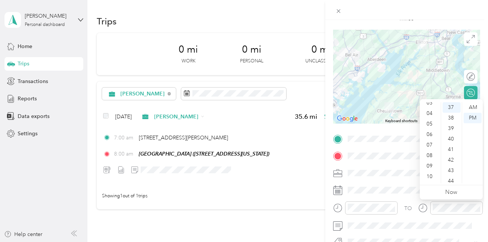
scroll to position [45, 0]
click at [429, 176] on div "11" at bounding box center [430, 178] width 18 height 11
click at [452, 105] on div "00" at bounding box center [452, 107] width 18 height 11
click at [475, 106] on div "AM" at bounding box center [473, 107] width 18 height 11
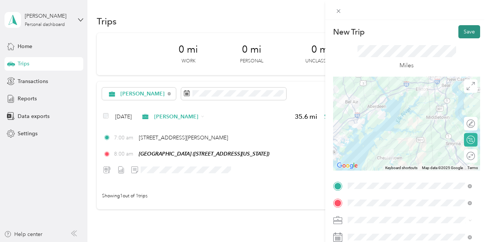
click at [461, 30] on button "Save" at bounding box center [469, 31] width 22 height 13
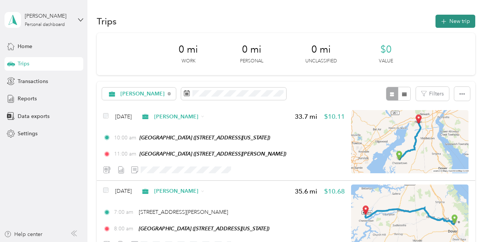
click at [458, 19] on button "New trip" at bounding box center [455, 21] width 40 height 13
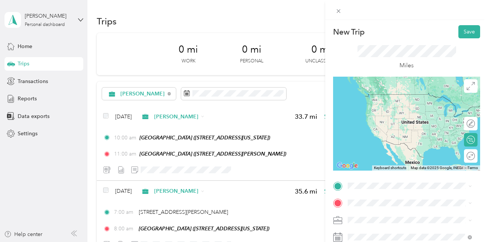
click at [390, 105] on span "[STREET_ADDRESS][PERSON_NAME]" at bounding box center [406, 104] width 89 height 6
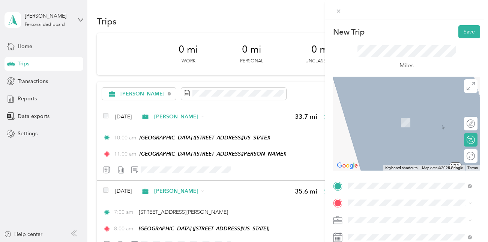
click at [377, 153] on span "[STREET_ADDRESS]" at bounding box center [386, 153] width 48 height 6
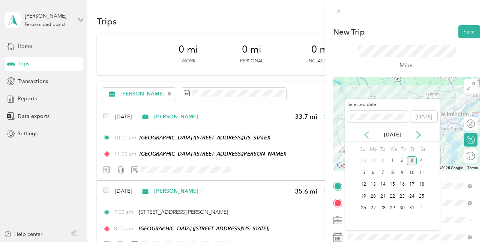
click at [365, 131] on icon at bounding box center [367, 135] width 8 height 8
click at [381, 208] on div "26" at bounding box center [383, 207] width 10 height 9
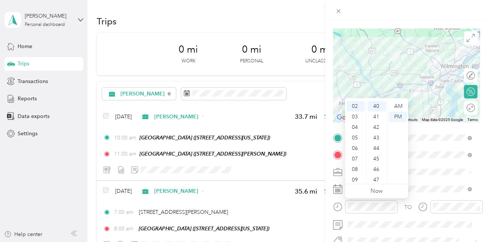
scroll to position [6, 0]
click at [353, 110] on div "01" at bounding box center [356, 110] width 18 height 11
click at [376, 106] on div "00" at bounding box center [377, 106] width 18 height 11
click at [399, 116] on div "PM" at bounding box center [398, 116] width 18 height 11
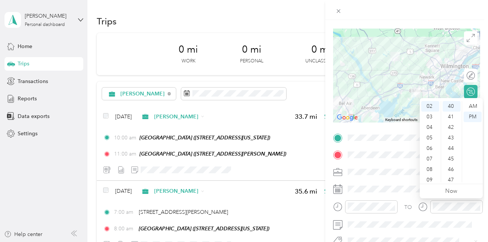
scroll to position [6, 0]
click at [429, 110] on div "01" at bounding box center [430, 110] width 18 height 11
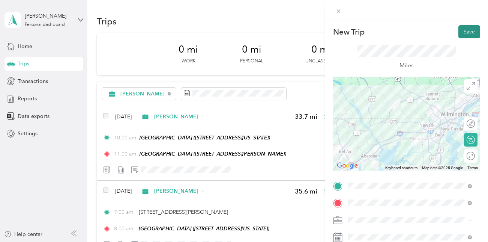
click at [462, 30] on button "Save" at bounding box center [469, 31] width 22 height 13
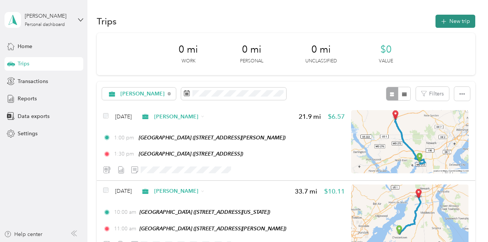
click at [454, 21] on button "New trip" at bounding box center [455, 21] width 40 height 13
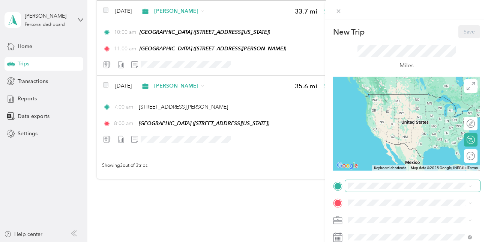
scroll to position [211, 0]
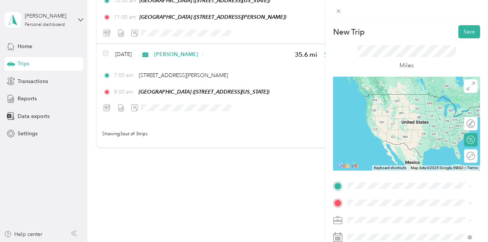
click at [394, 99] on div "TEAM Redners Warehouse Market [STREET_ADDRESS]" at bounding box center [409, 100] width 94 height 18
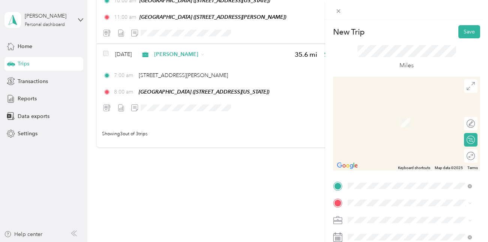
click at [380, 114] on span "[STREET_ADDRESS][PERSON_NAME][US_STATE]" at bounding box center [415, 112] width 107 height 13
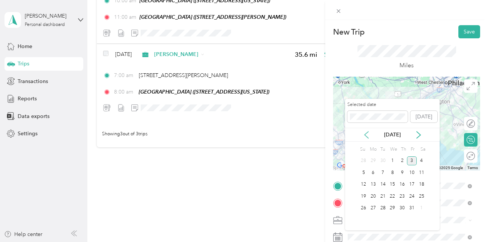
click at [366, 135] on icon at bounding box center [367, 135] width 8 height 8
click at [381, 207] on div "26" at bounding box center [383, 207] width 10 height 9
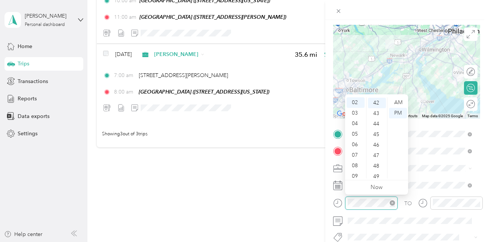
scroll to position [441, 0]
click at [358, 112] on div "03" at bounding box center [356, 113] width 18 height 11
click at [376, 110] on div "30" at bounding box center [377, 111] width 18 height 11
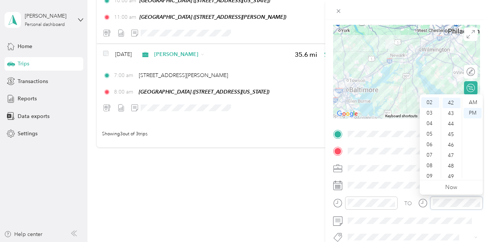
scroll to position [441, 0]
click at [430, 134] on div "05" at bounding box center [430, 134] width 18 height 11
click at [450, 101] on div "00" at bounding box center [452, 102] width 18 height 11
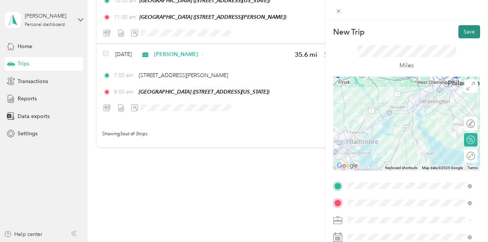
click at [461, 32] on button "Save" at bounding box center [469, 31] width 22 height 13
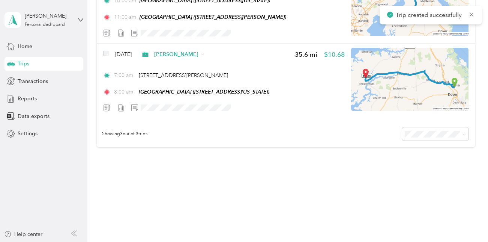
scroll to position [286, 0]
